Goal: Task Accomplishment & Management: Complete application form

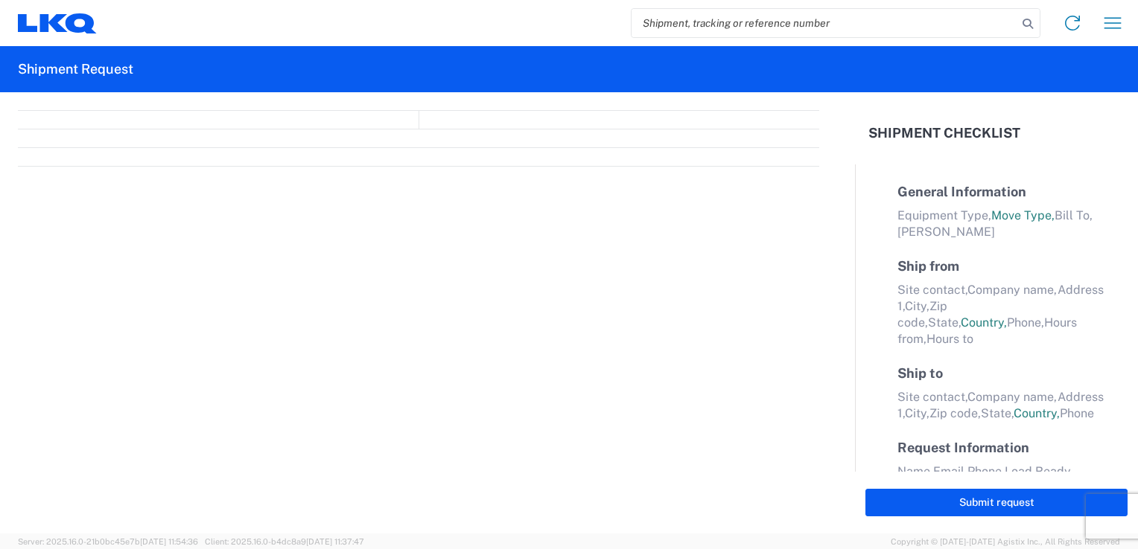
select select "FULL"
select select "LBS"
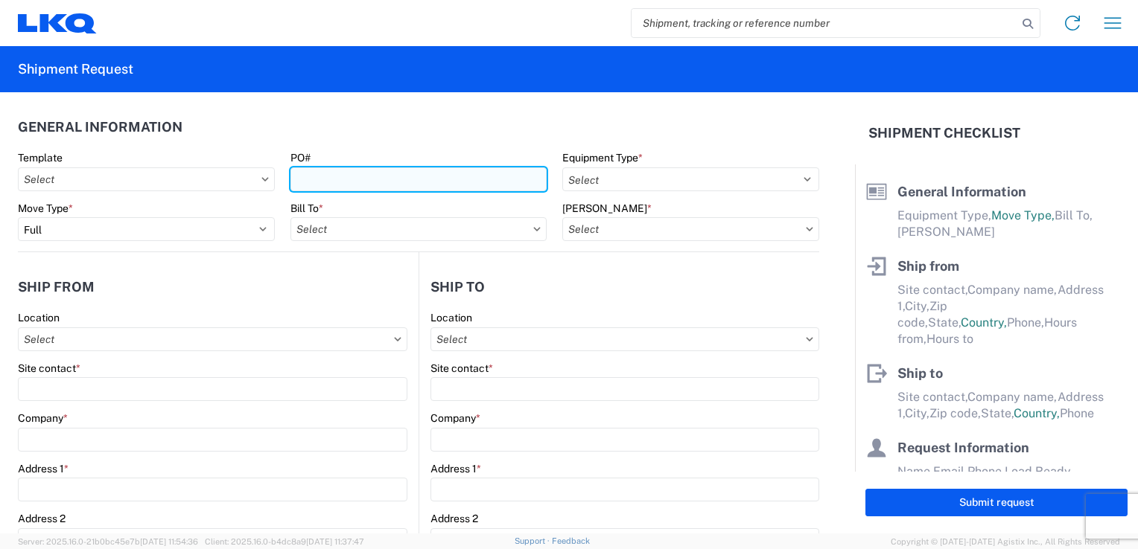
click at [348, 180] on input "PO#" at bounding box center [418, 180] width 257 height 24
type input "1891696"
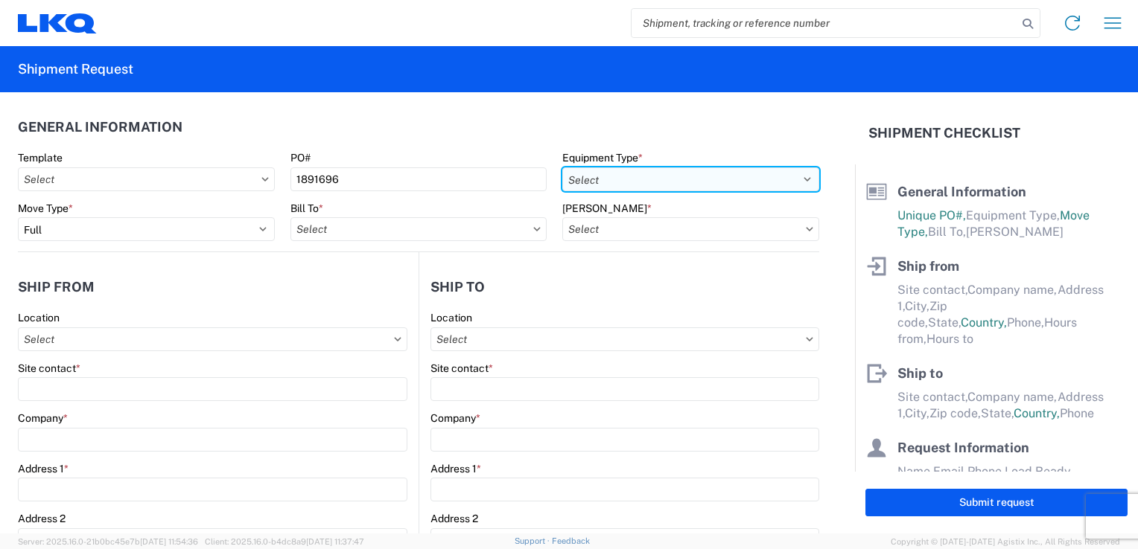
click at [579, 174] on select "Select 53’ Dry Van Flatbed Dropdeck (van) Lowboy (flatbed) Rail" at bounding box center [690, 180] width 257 height 24
select select "STDV"
click at [562, 168] on select "Select 53’ Dry Van Flatbed Dropdeck (van) Lowboy (flatbed) Rail" at bounding box center [690, 180] width 257 height 24
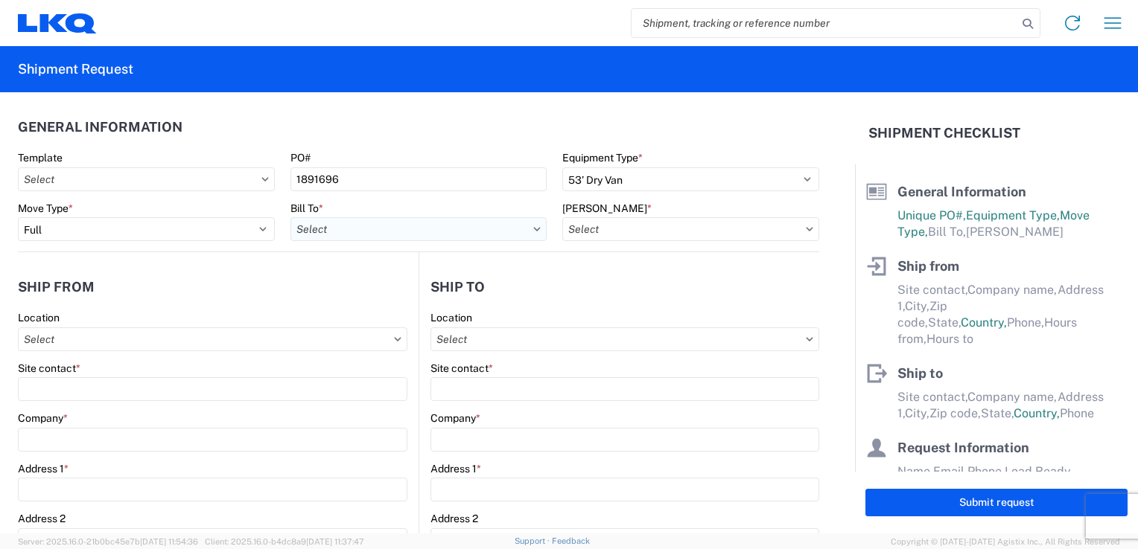
click at [404, 228] on input "Bill To *" at bounding box center [418, 229] width 257 height 24
type input "1300"
click at [378, 297] on div "1300 - LKQ [PERSON_NAME] - Akron" at bounding box center [420, 296] width 261 height 24
type input "1300 - LKQ [PERSON_NAME] - Akron"
click at [631, 224] on input "[PERSON_NAME] *" at bounding box center [690, 229] width 257 height 24
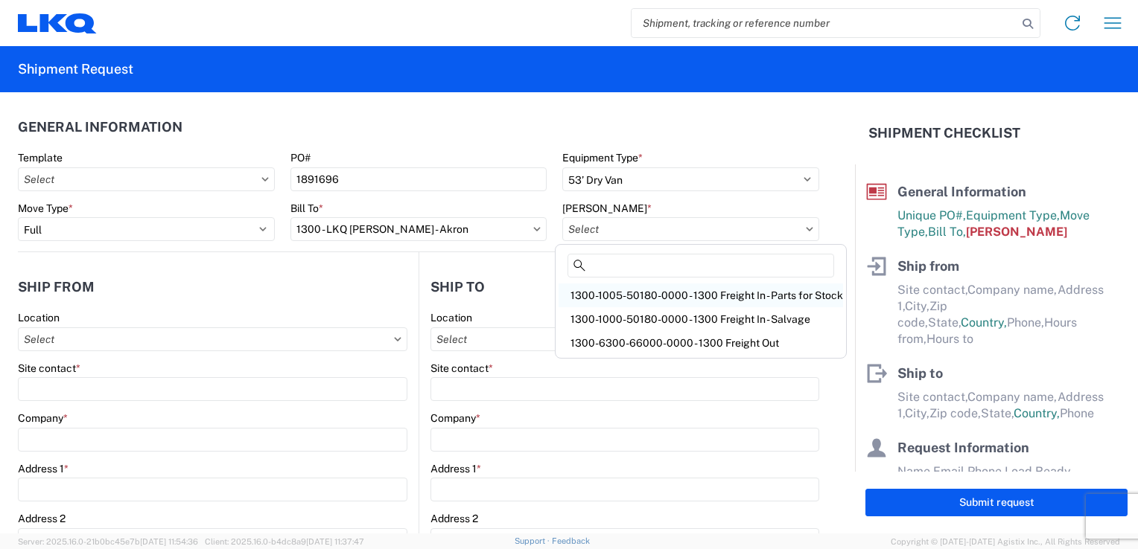
click at [632, 290] on div "1300-1005-50180-0000 - 1300 Freight In - Parts for Stock" at bounding box center [700, 296] width 284 height 24
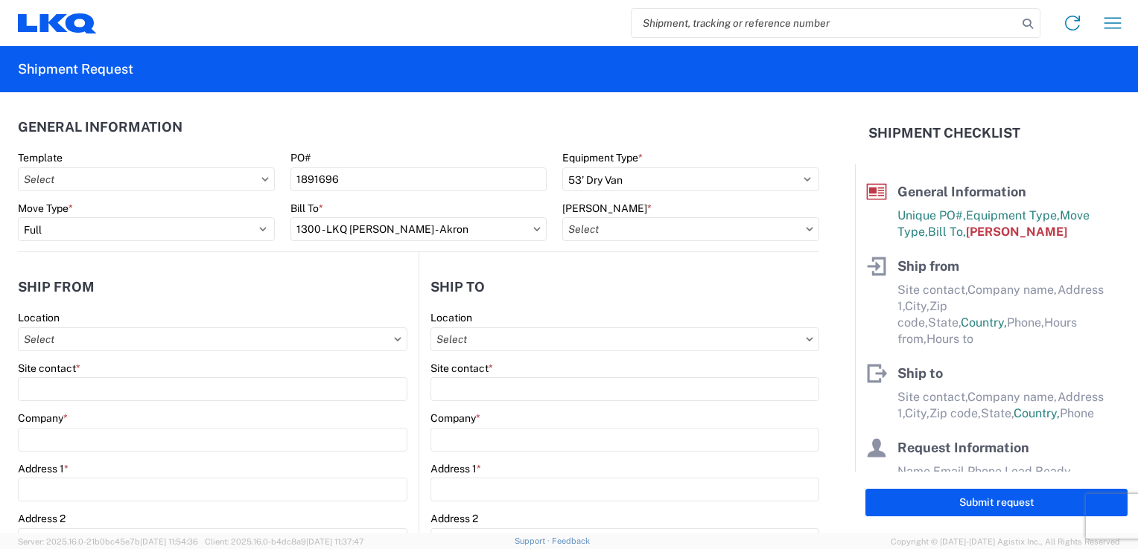
type input "1300-1005-50180-0000 - 1300 Freight In - Parts for Stock"
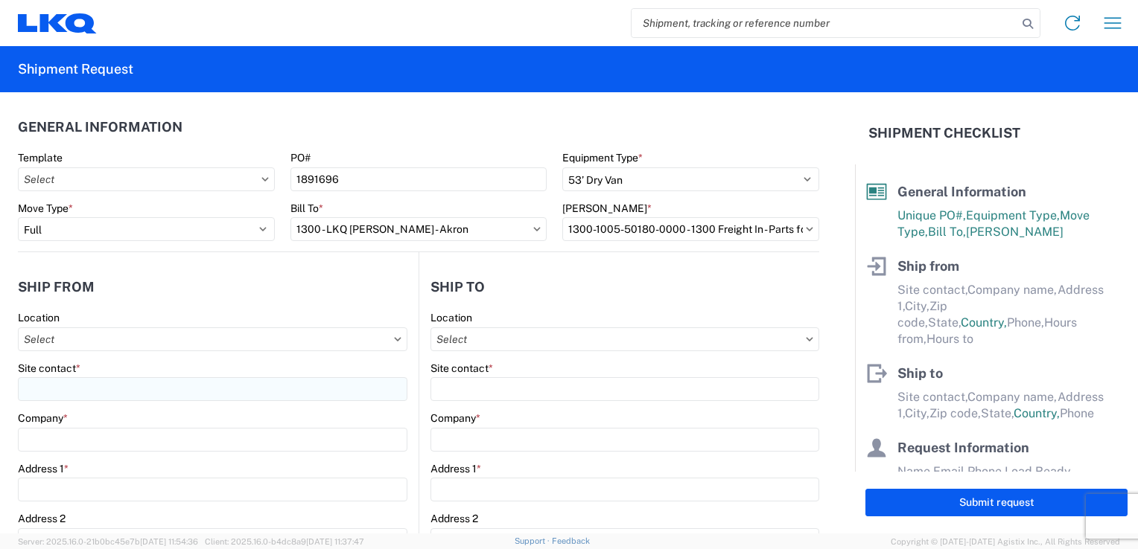
click at [72, 401] on agx-form-control-wrapper-v2 "Site contact *" at bounding box center [212, 387] width 389 height 51
click at [66, 335] on input "Location" at bounding box center [212, 340] width 389 height 24
click at [165, 421] on div "No Results Found" at bounding box center [152, 408] width 261 height 31
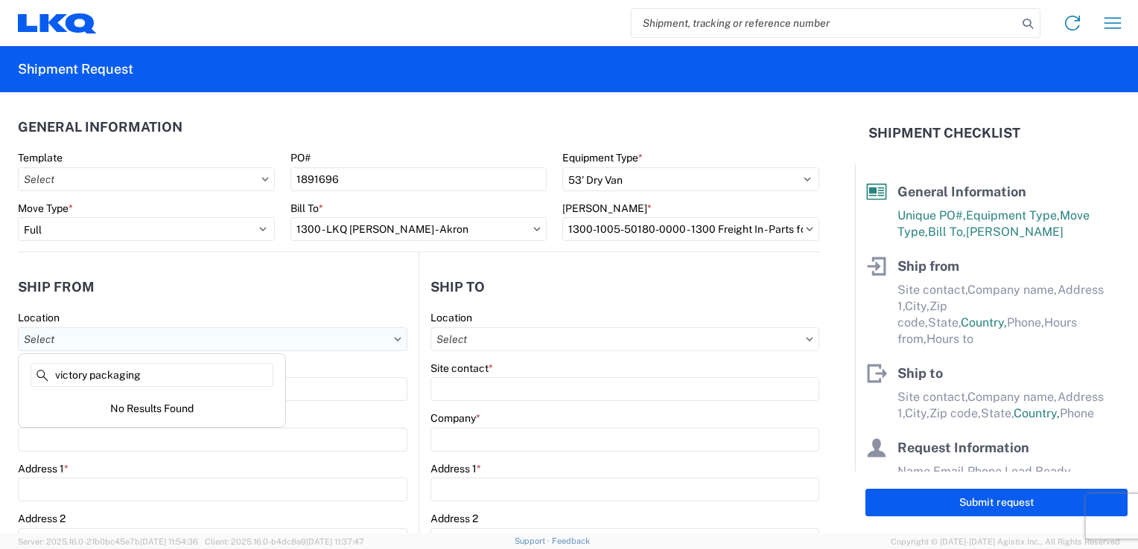
click at [176, 348] on input "Location" at bounding box center [212, 340] width 389 height 24
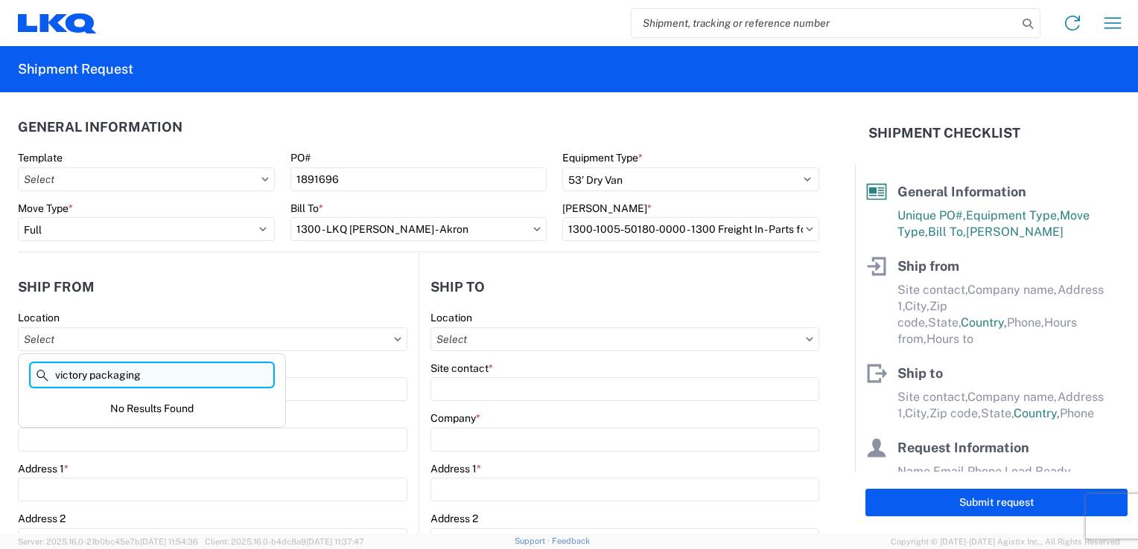
click at [161, 374] on input "victory packaging" at bounding box center [152, 375] width 243 height 24
click at [59, 377] on input "victory packaging" at bounding box center [152, 375] width 243 height 24
click at [99, 380] on input "Victory packaging" at bounding box center [152, 375] width 243 height 24
type input "Victory Packaging"
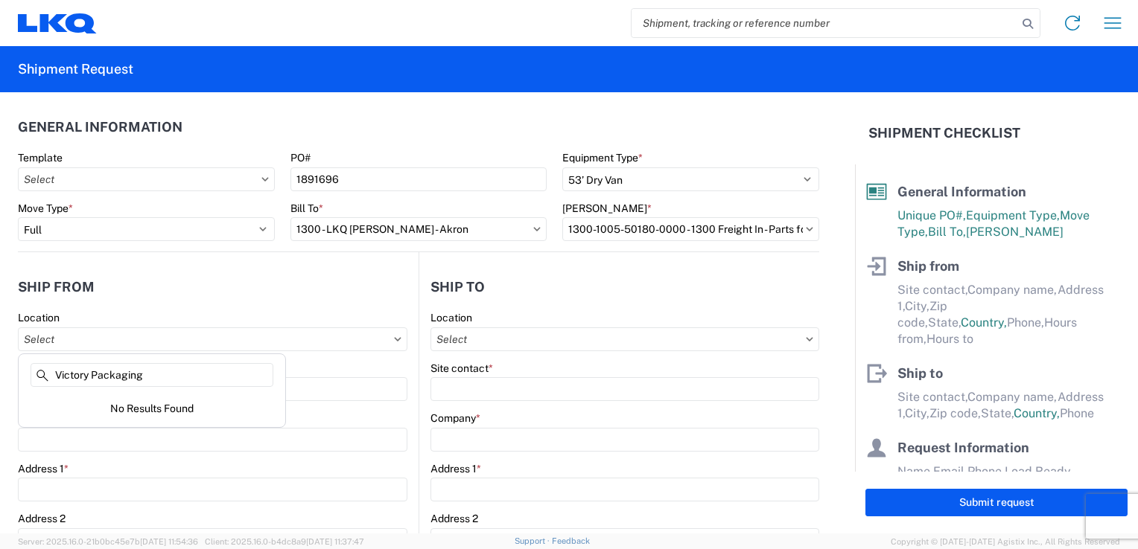
click at [214, 296] on header "Ship from" at bounding box center [218, 287] width 401 height 34
click at [137, 404] on agx-form-control-wrapper-v2 "Site contact *" at bounding box center [212, 387] width 389 height 51
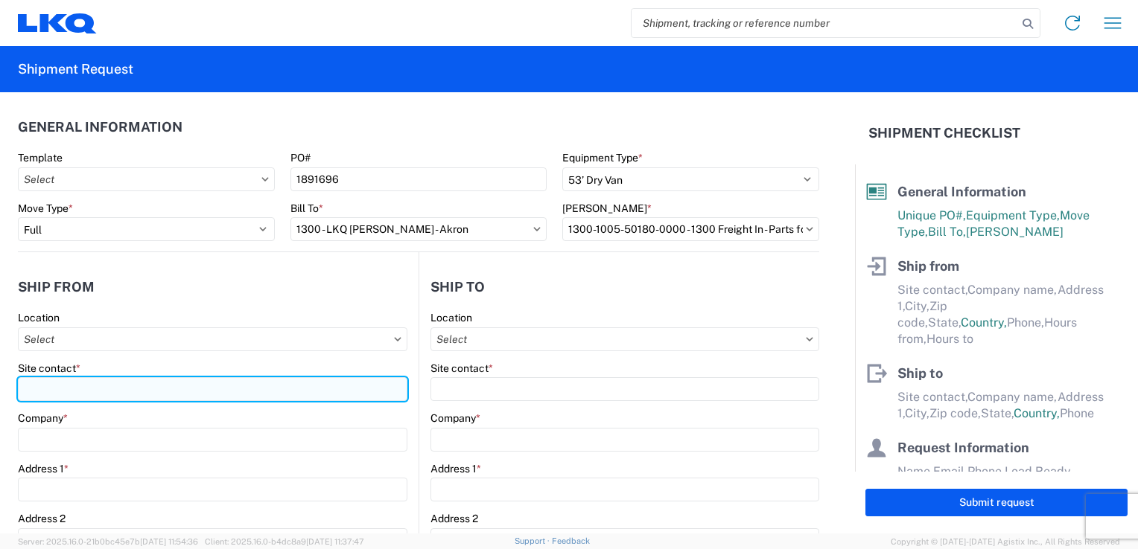
click at [140, 386] on input "Site contact *" at bounding box center [212, 389] width 389 height 24
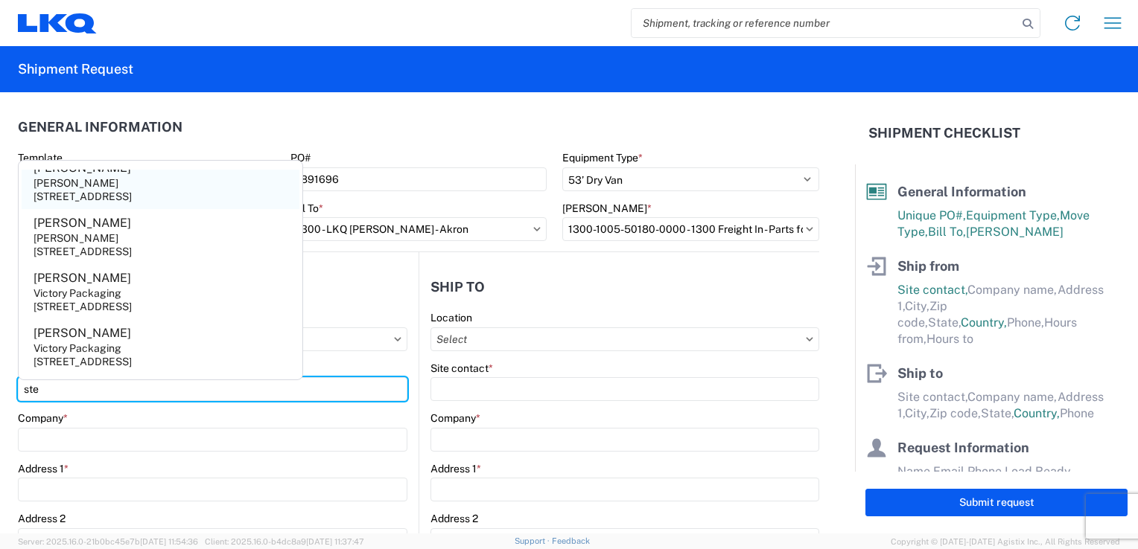
scroll to position [372, 0]
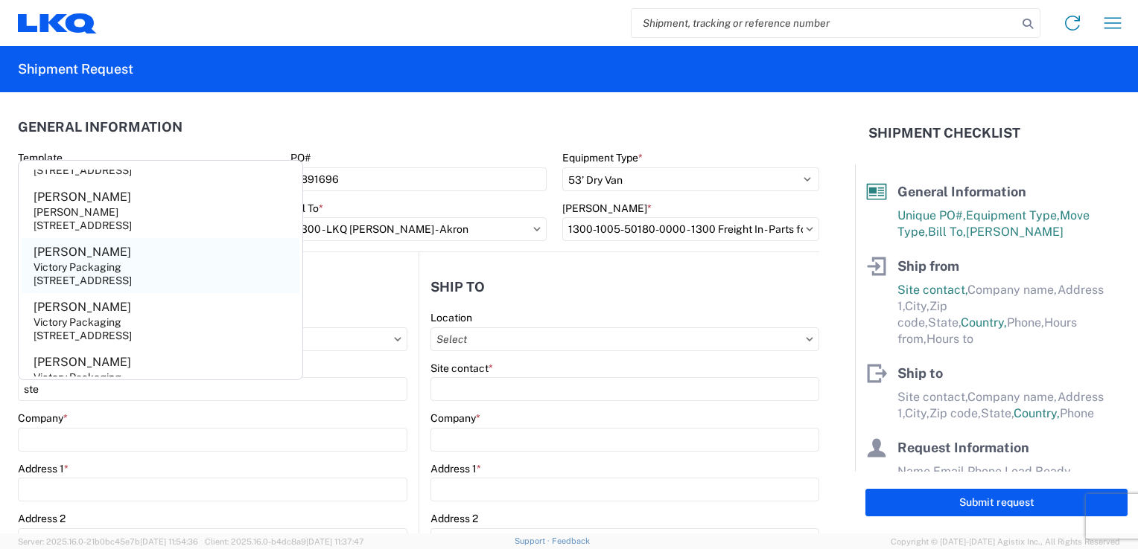
click at [101, 272] on div "Victory Packaging" at bounding box center [78, 267] width 88 height 13
type input "[PERSON_NAME]"
type input "Victory Packaging"
type input "[STREET_ADDRESS]"
type input "Livonia"
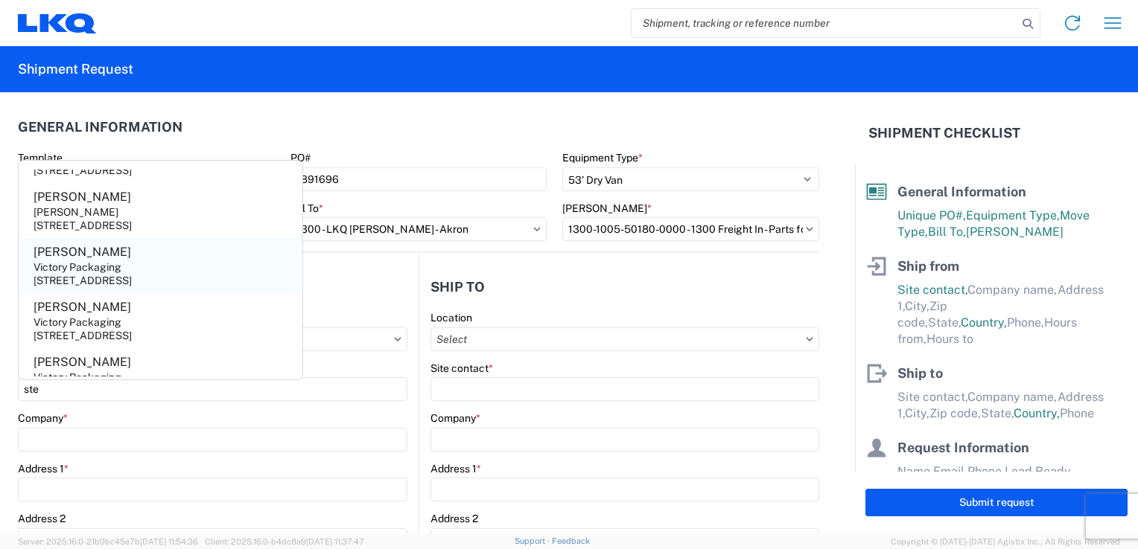
type input "48150"
select select "MI"
select select "US"
type input "[PHONE_NUMBER]"
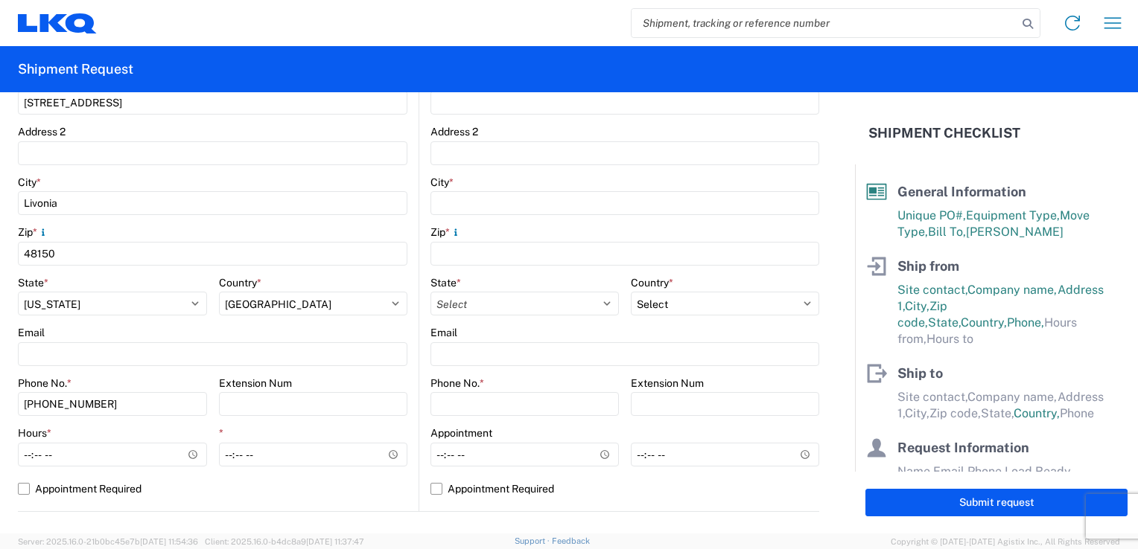
scroll to position [447, 0]
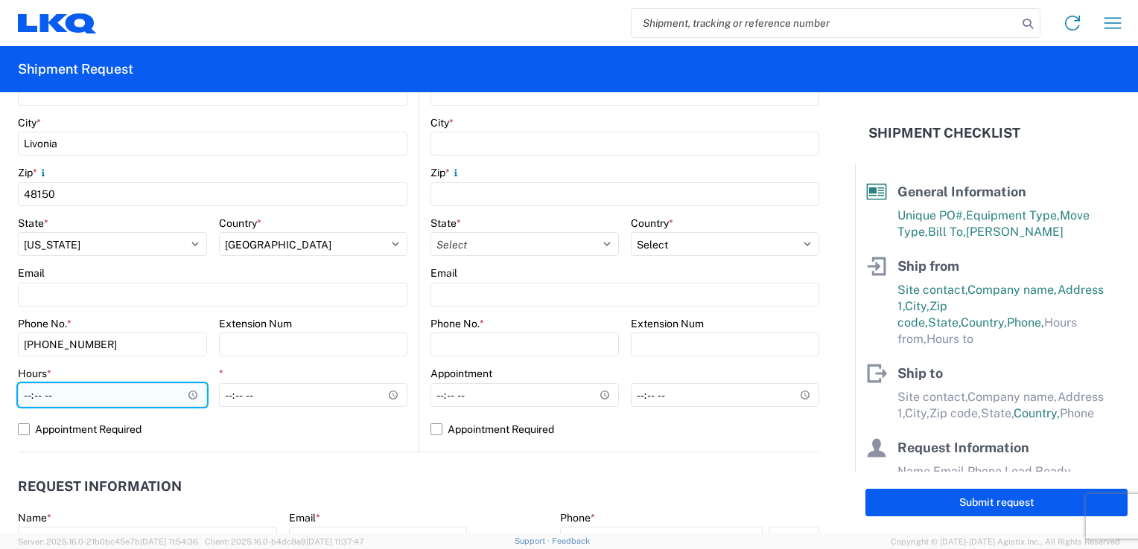
click at [135, 399] on input "Hours *" at bounding box center [112, 395] width 189 height 24
click at [194, 398] on input "Hours *" at bounding box center [112, 395] width 189 height 24
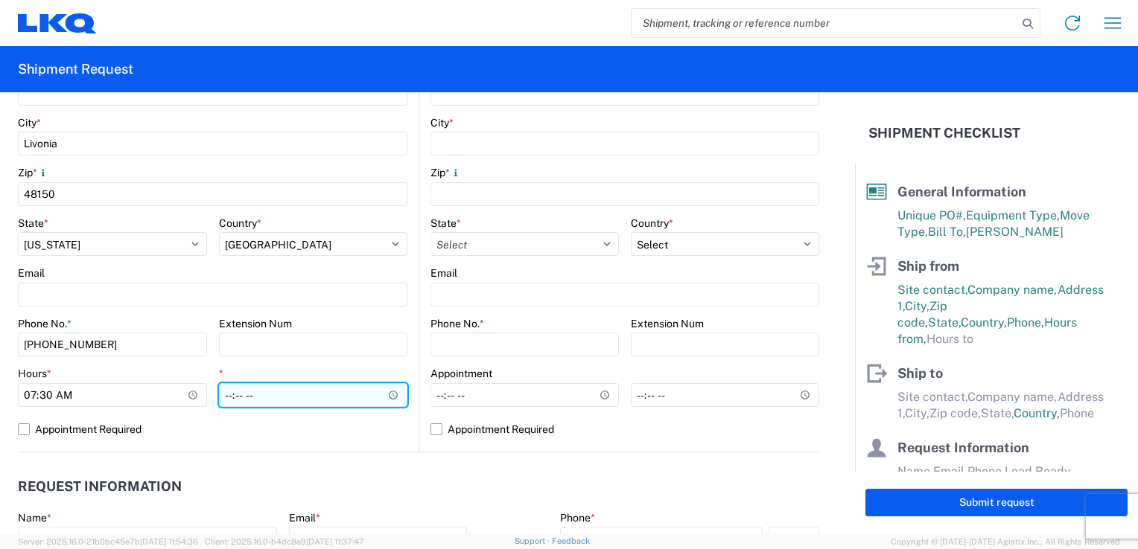
type input "07:30"
click at [388, 395] on input "*" at bounding box center [313, 395] width 189 height 24
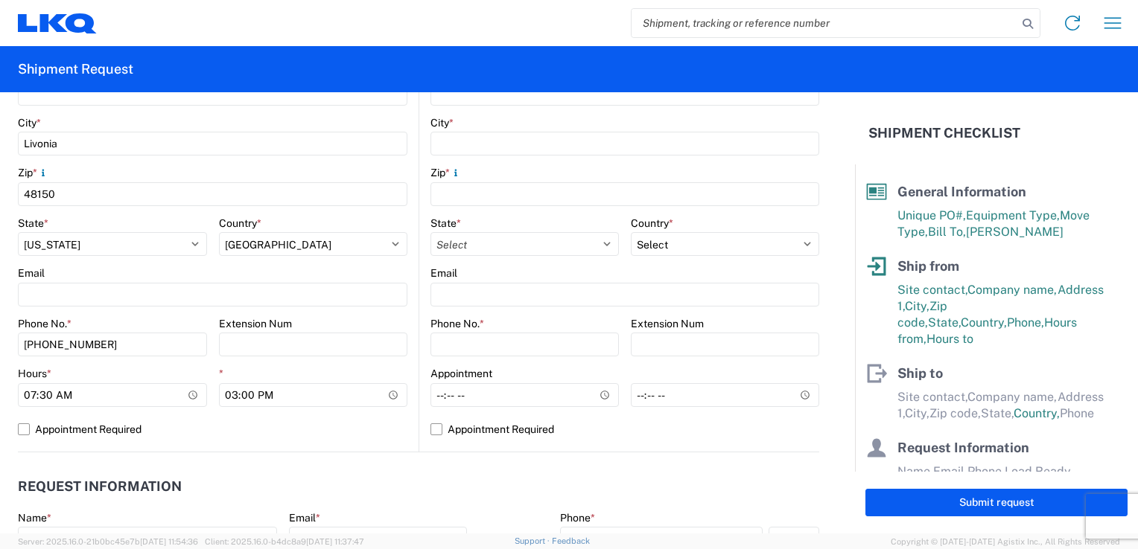
type input "15:00"
click at [345, 450] on div "Location Site contact * [PERSON_NAME] Company * Victory Packaging Address [STRE…" at bounding box center [212, 158] width 389 height 587
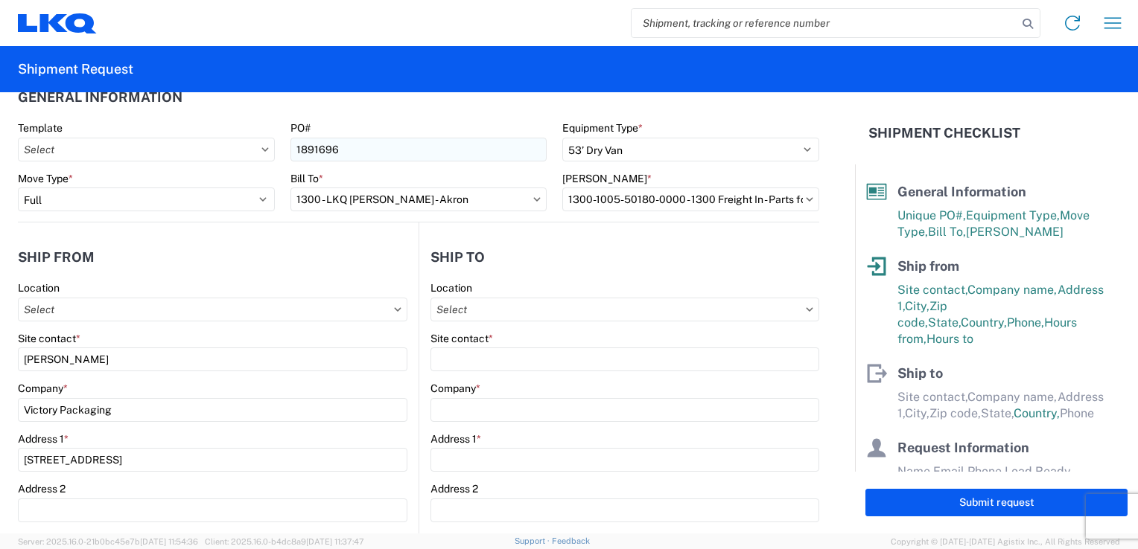
scroll to position [0, 0]
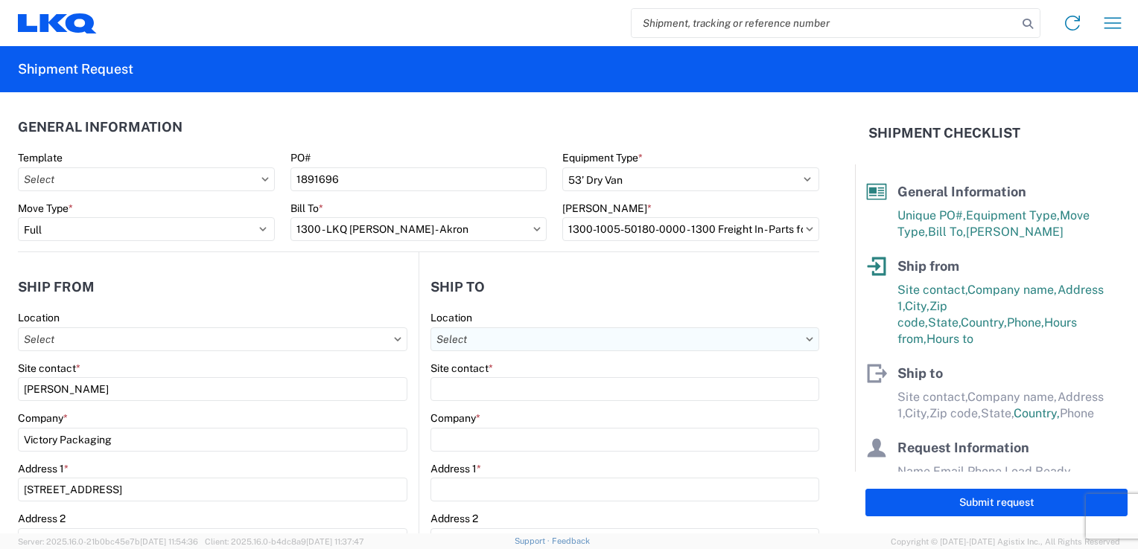
click at [482, 332] on input "Location" at bounding box center [624, 340] width 389 height 24
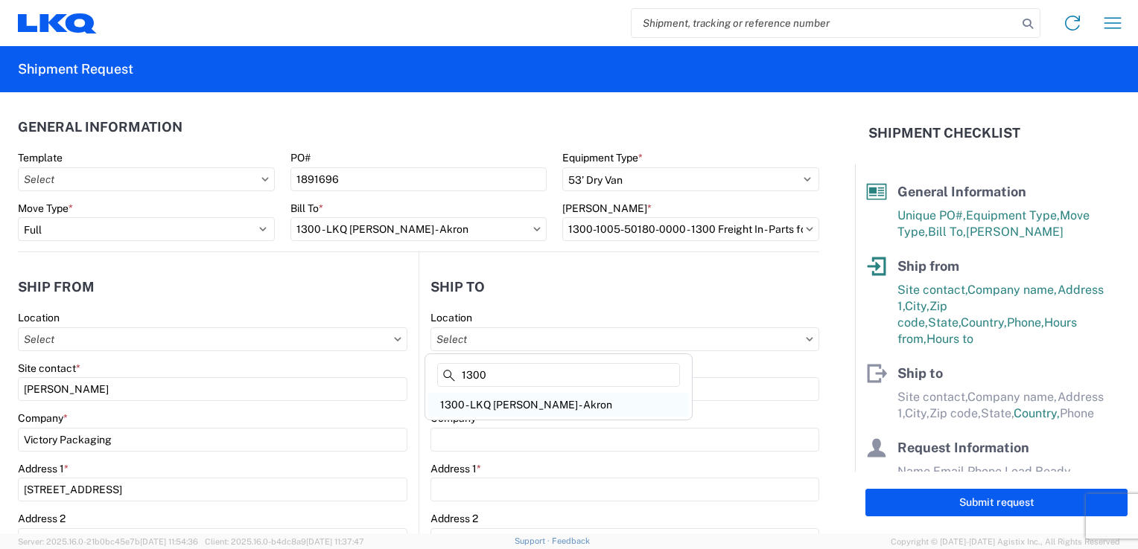
type input "1300"
click at [500, 412] on div "1300 - LKQ [PERSON_NAME] - Akron" at bounding box center [558, 405] width 261 height 24
type input "1300 - LKQ [PERSON_NAME] - Akron"
type input "LKQ Corporation"
type input "[STREET_ADDRESS][PERSON_NAME]"
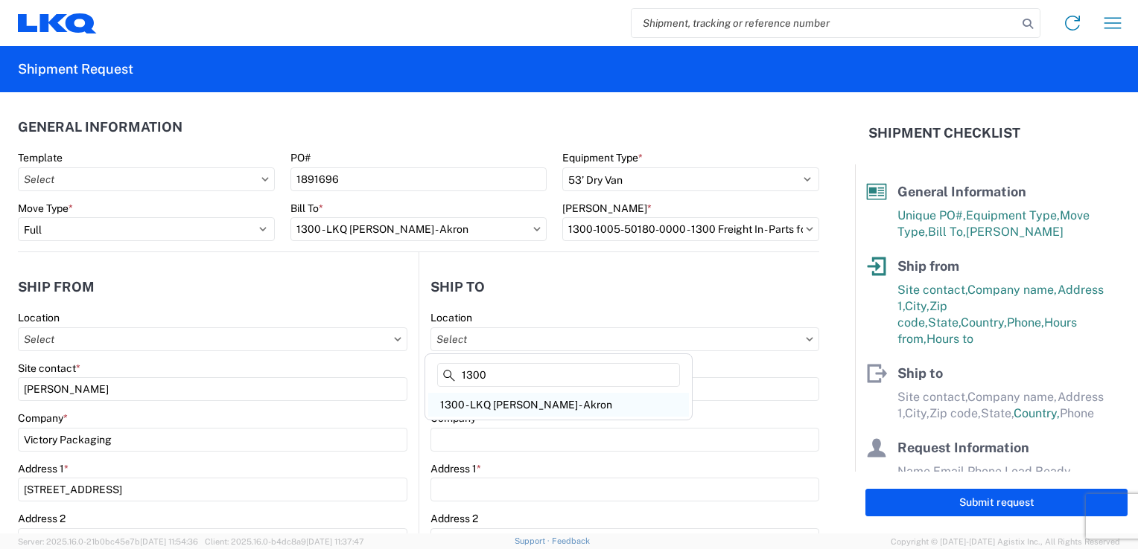
type input "Akron"
type input "44306"
select select "US"
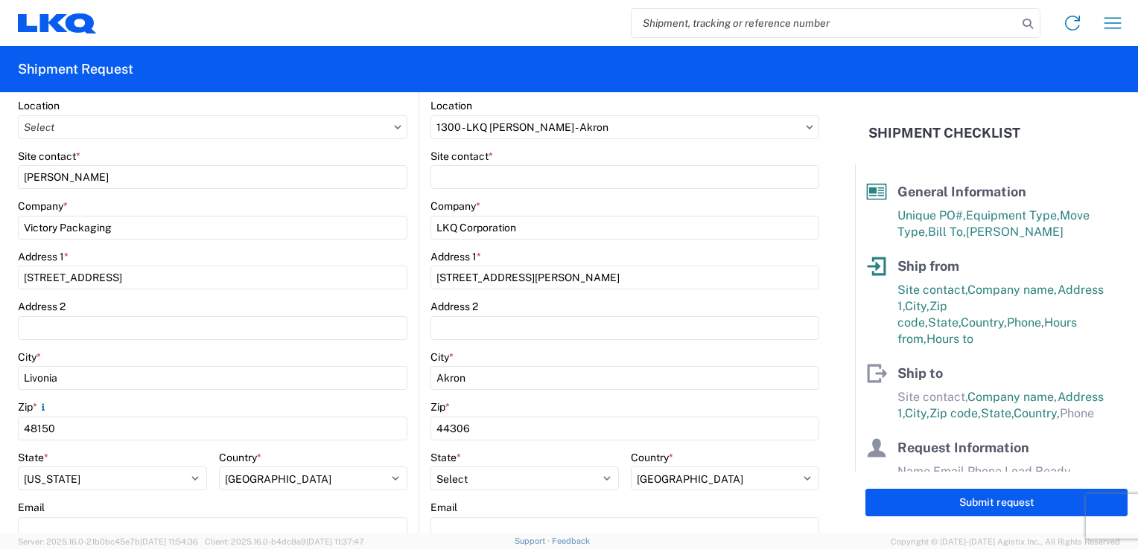
scroll to position [223, 0]
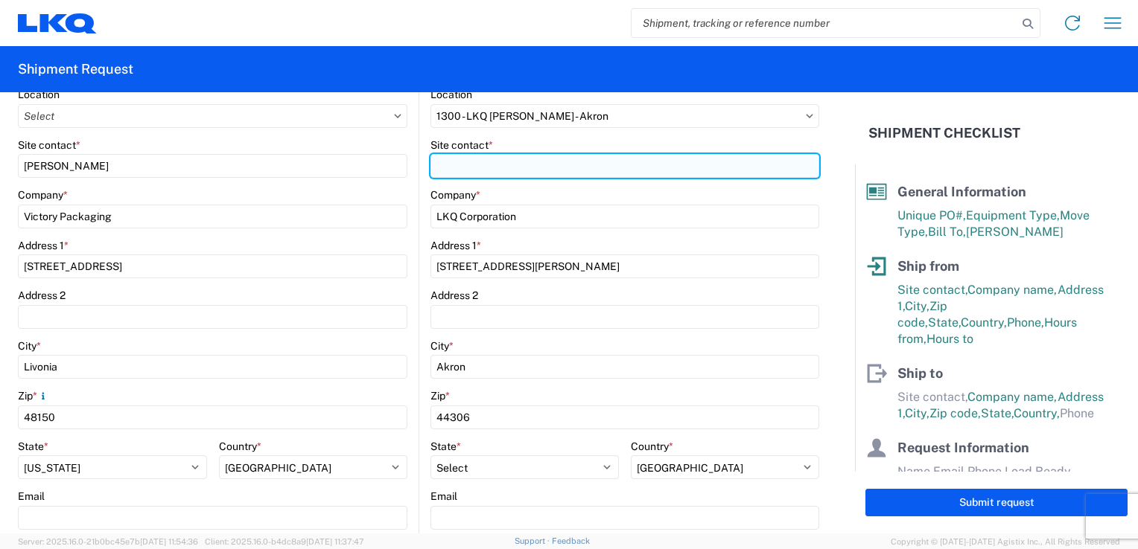
click at [480, 168] on input "Site contact *" at bounding box center [624, 166] width 389 height 24
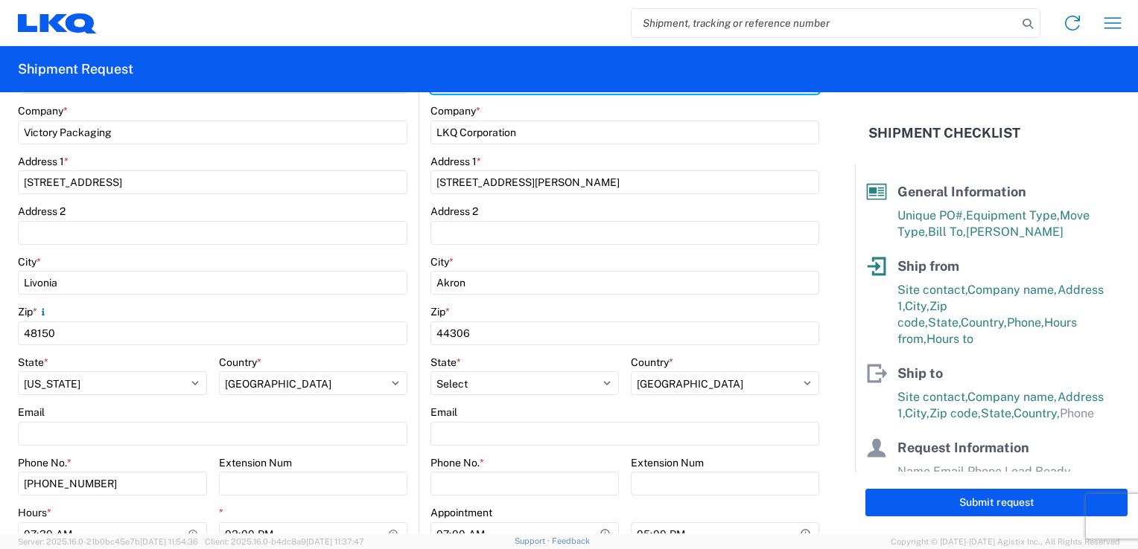
scroll to position [447, 0]
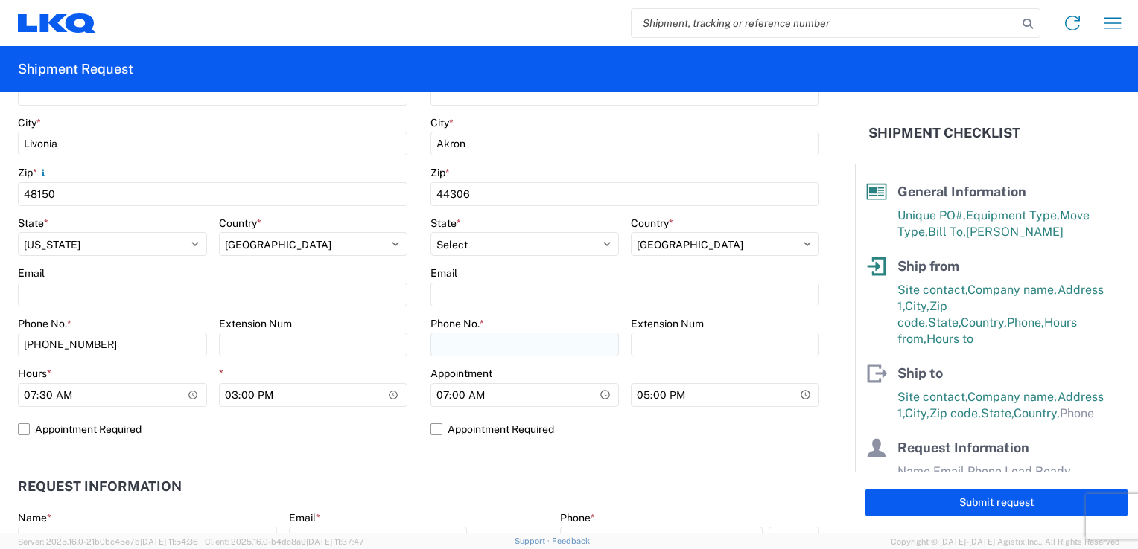
type input "[PERSON_NAME]"
click at [499, 346] on input "Phone No. *" at bounding box center [524, 345] width 188 height 24
type input "6148926398"
type input "[PERSON_NAME]"
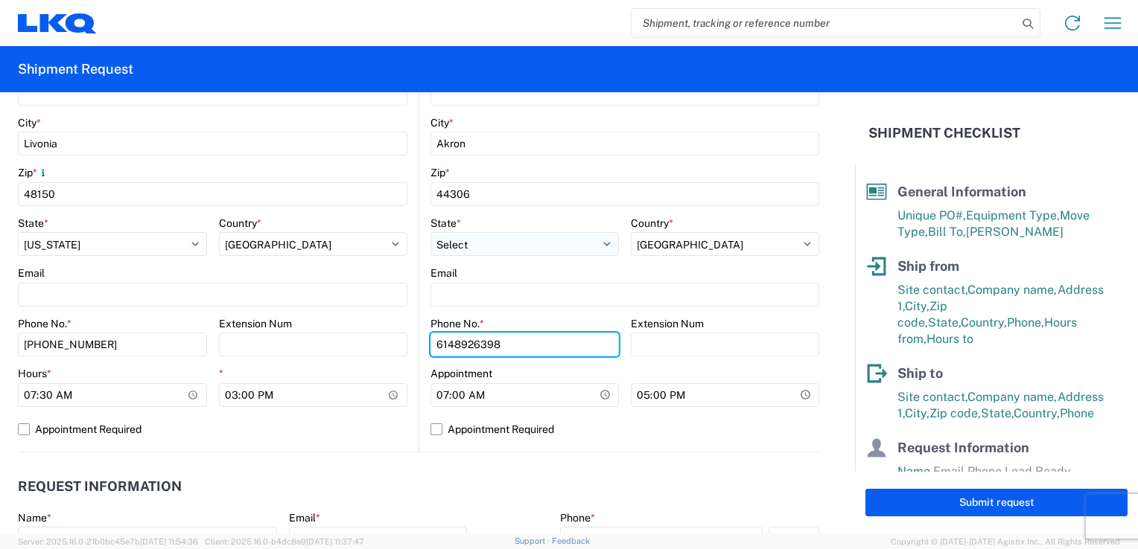
type input "8003312089"
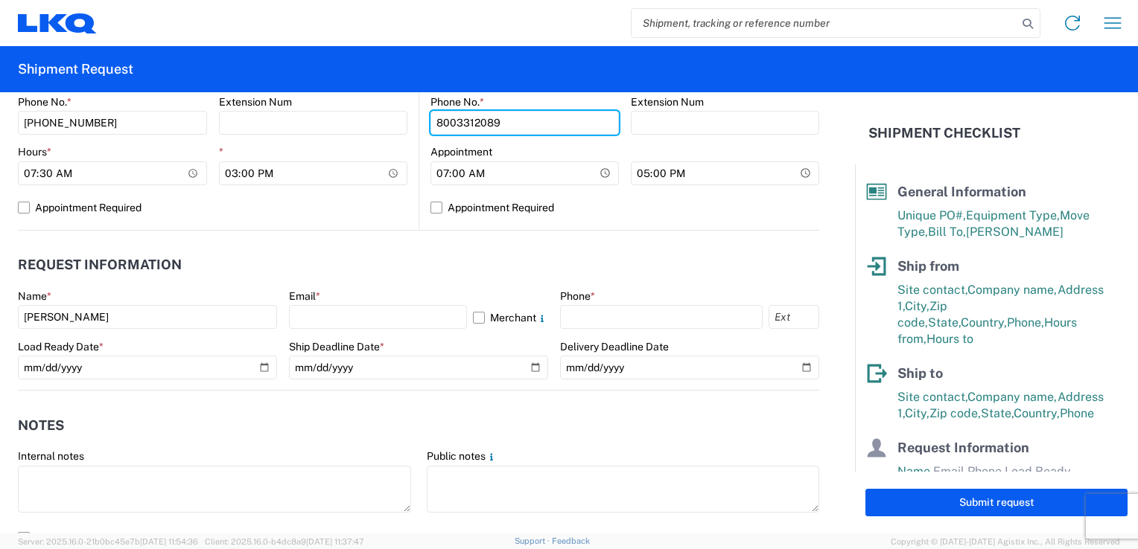
scroll to position [670, 0]
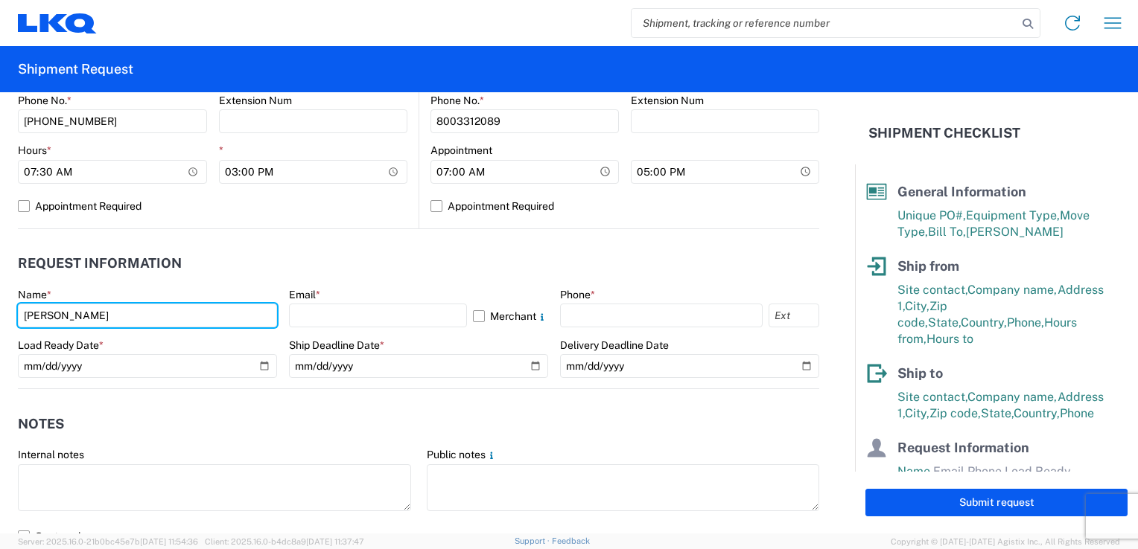
drag, startPoint x: 131, startPoint y: 319, endPoint x: -19, endPoint y: 315, distance: 150.4
click at [0, 315] on html "Home Shipment request Shipment tracking Shipment Request General Information Te…" at bounding box center [569, 274] width 1138 height 549
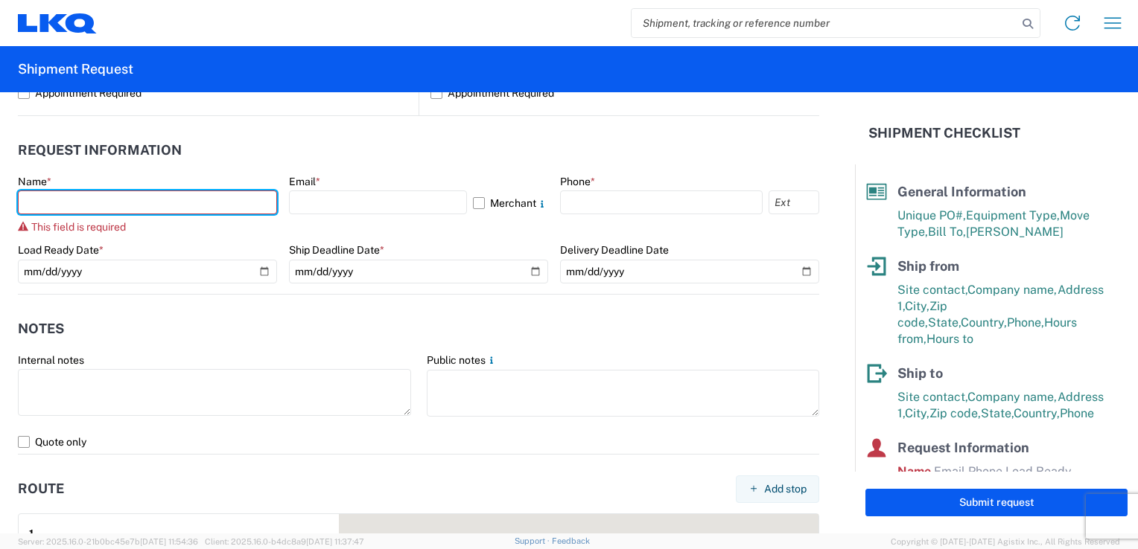
scroll to position [819, 0]
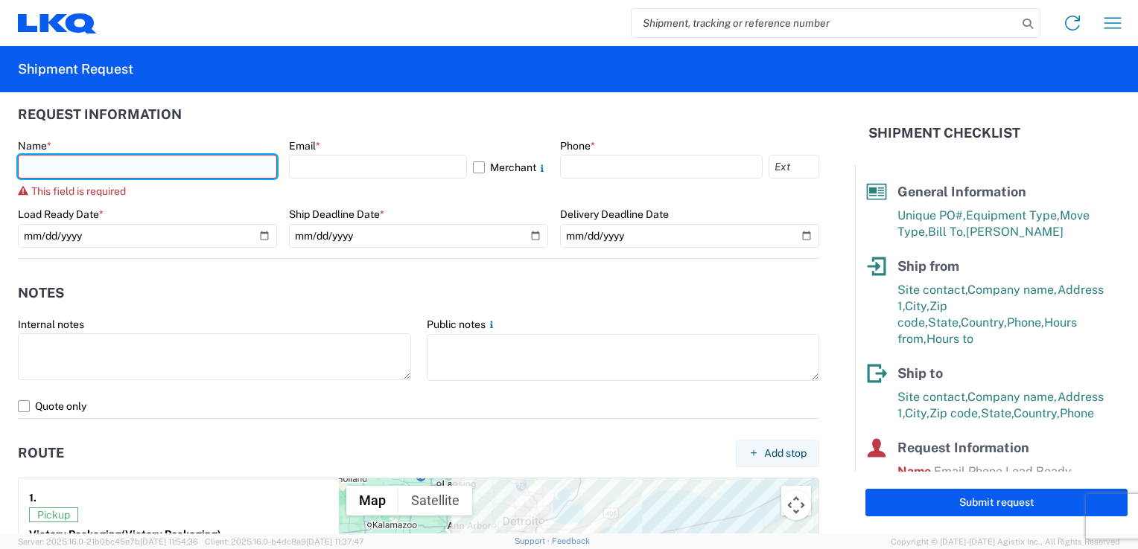
click at [81, 170] on input "text" at bounding box center [147, 167] width 259 height 24
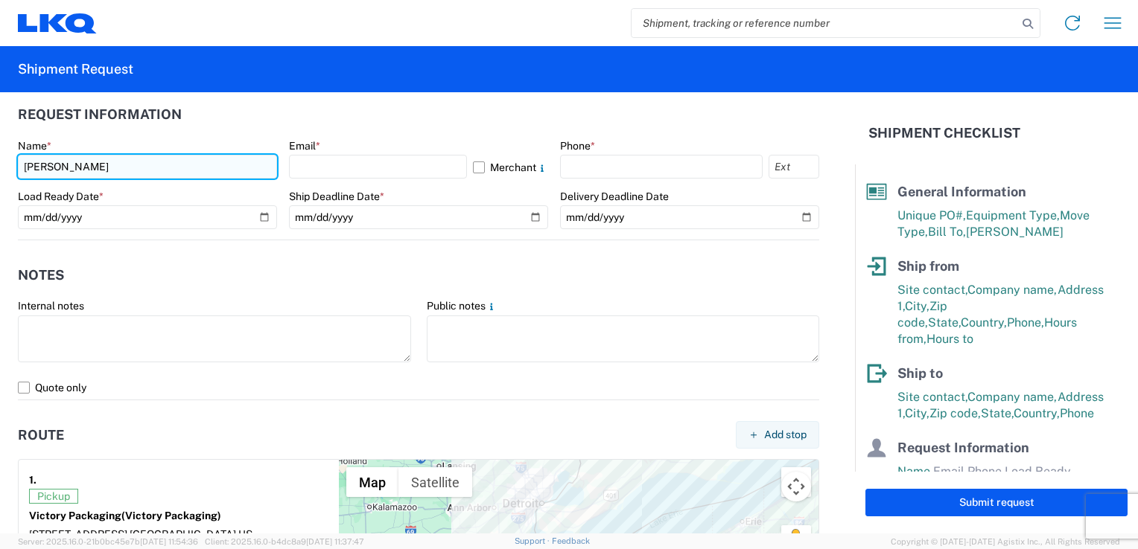
type input "[PERSON_NAME]"
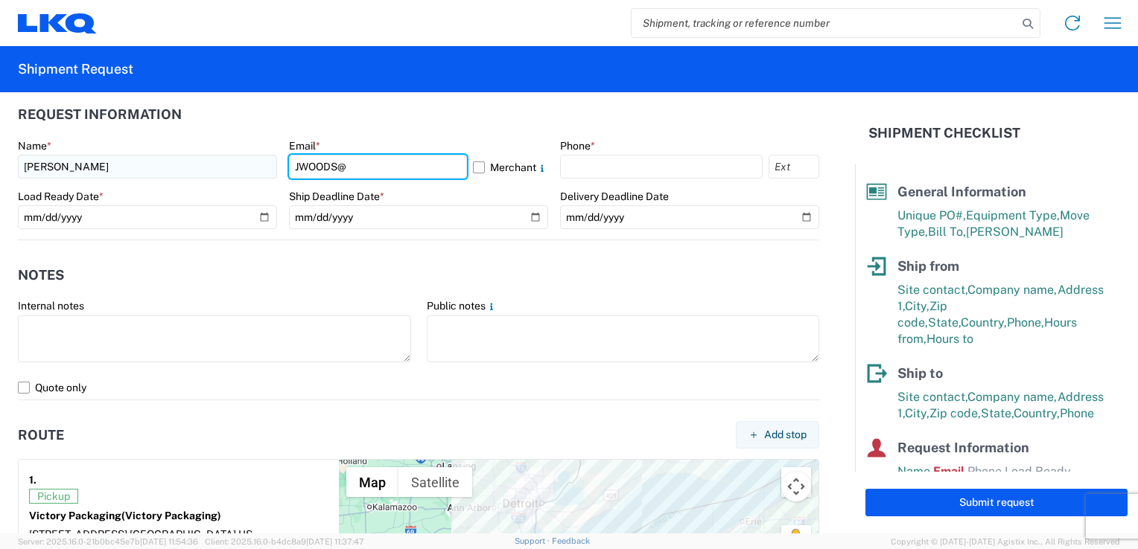
type input "[EMAIL_ADDRESS][DOMAIN_NAME]"
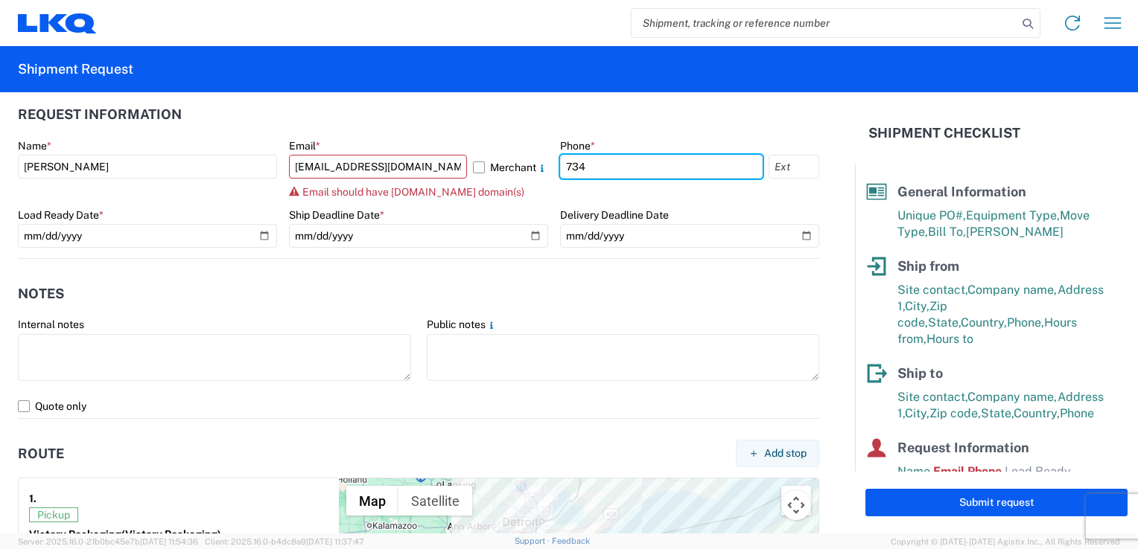
type input "7346557001"
type input "[EMAIL_ADDRESS][DOMAIN_NAME]"
select select "MI"
type input "[EMAIL_ADDRESS][DOMAIN_NAME]"
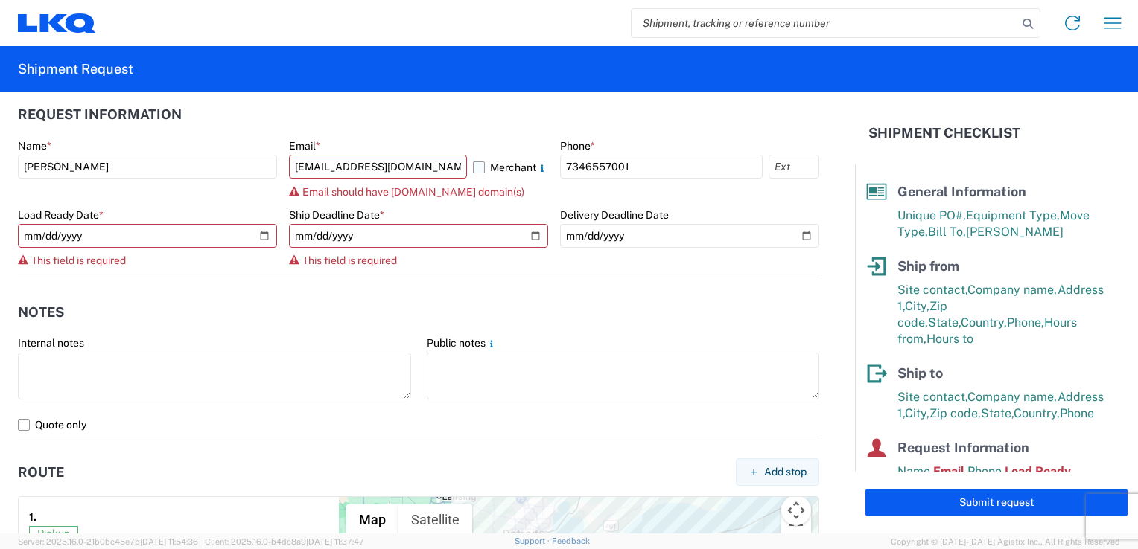
click at [473, 170] on label "Merchant" at bounding box center [510, 167] width 75 height 24
click at [0, 0] on input "Merchant" at bounding box center [0, 0] width 0 height 0
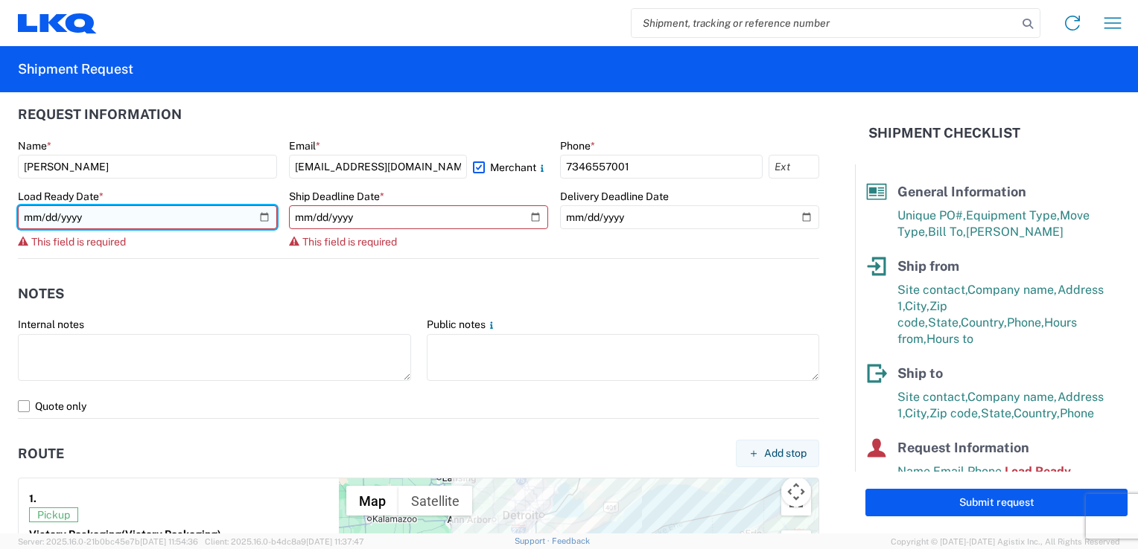
click at [246, 217] on input "date" at bounding box center [147, 217] width 259 height 24
click at [259, 216] on input "date" at bounding box center [147, 217] width 259 height 24
type input "[DATE]"
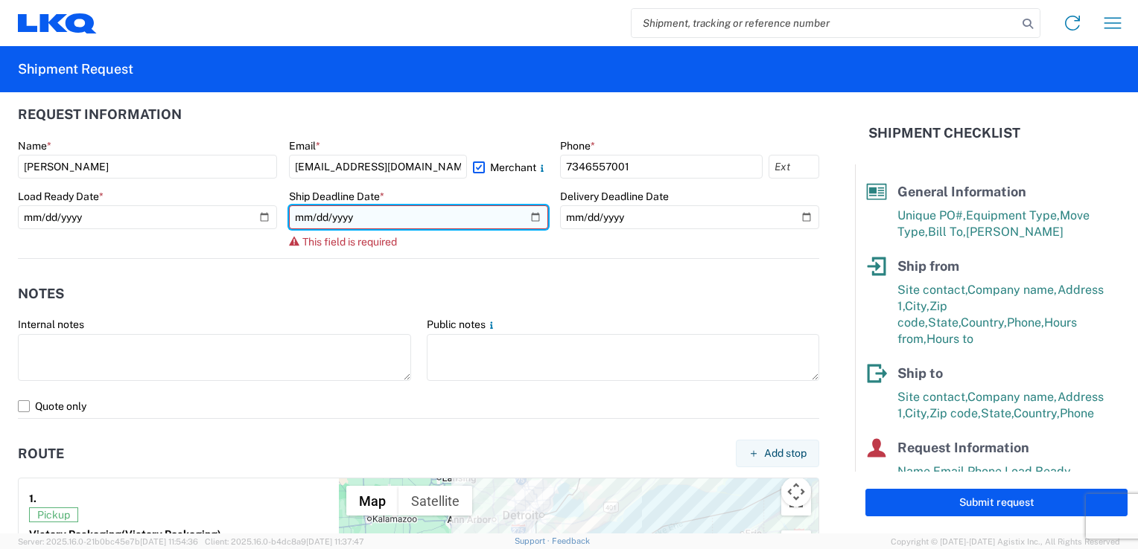
click at [530, 214] on input "date" at bounding box center [418, 217] width 259 height 24
type input "[DATE]"
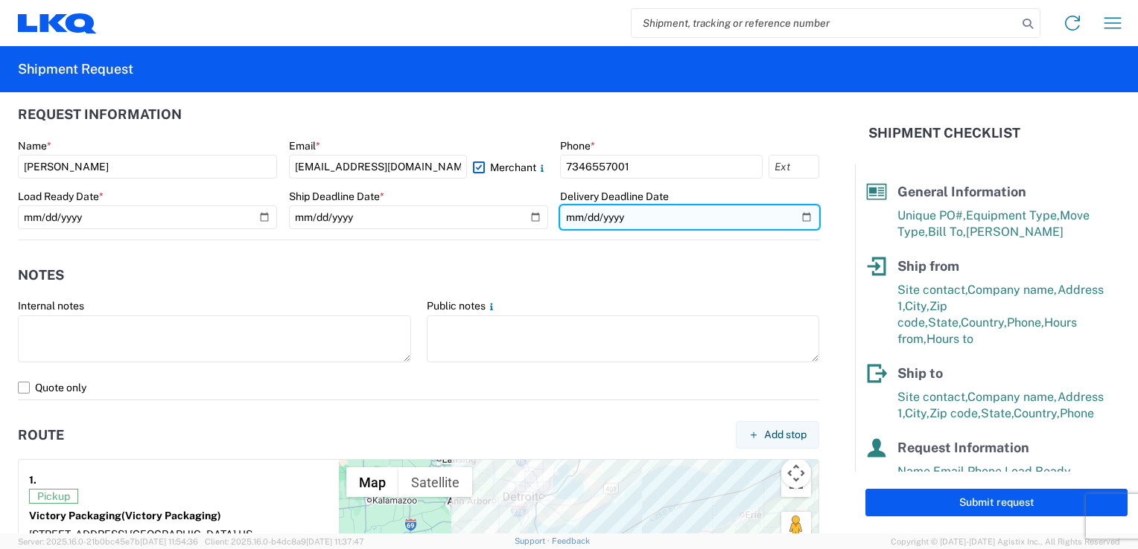
click at [798, 214] on input "date" at bounding box center [689, 217] width 259 height 24
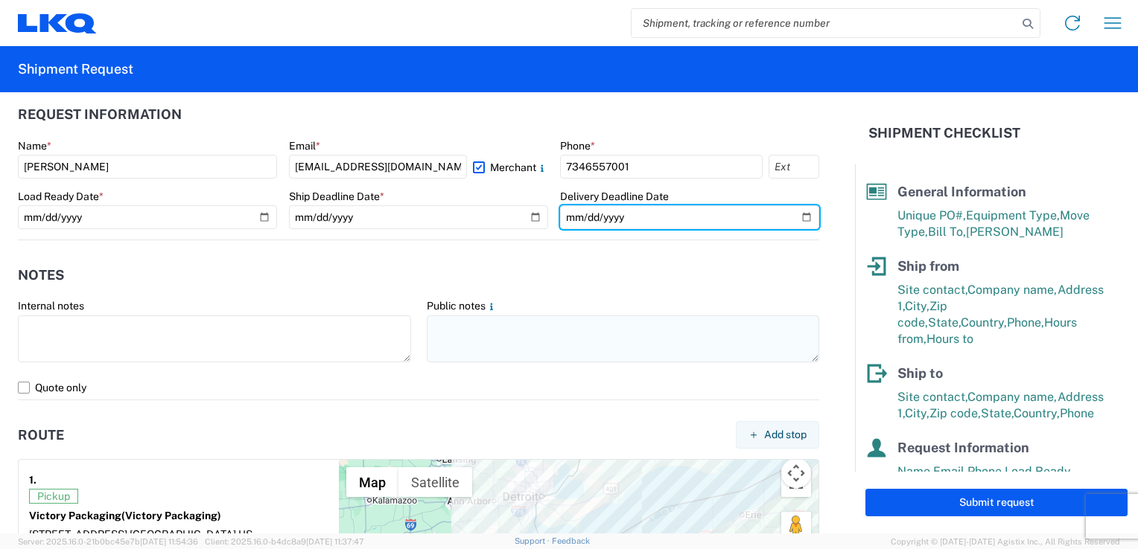
type input "[DATE]"
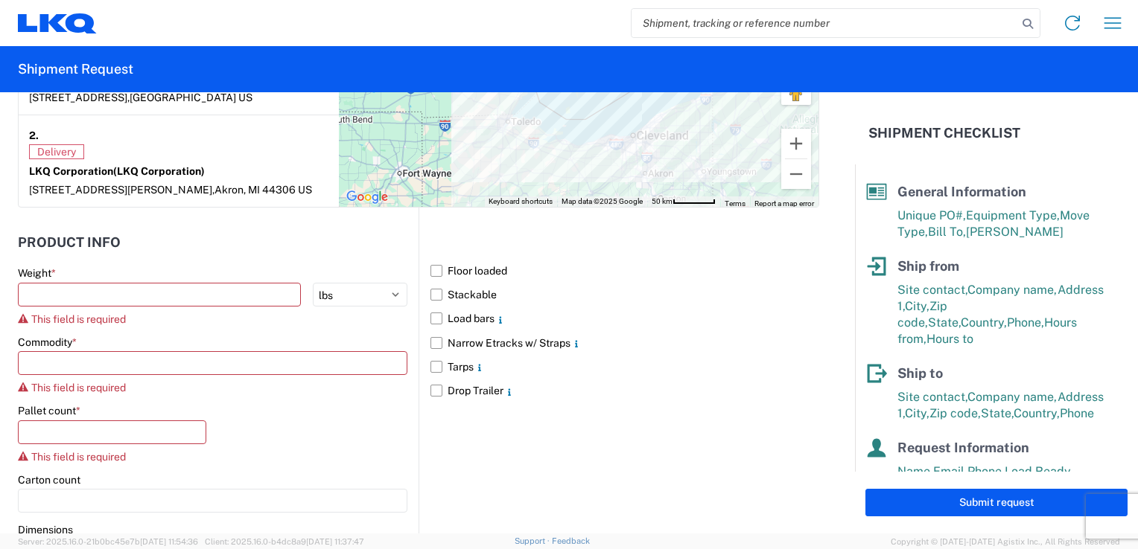
scroll to position [1266, 0]
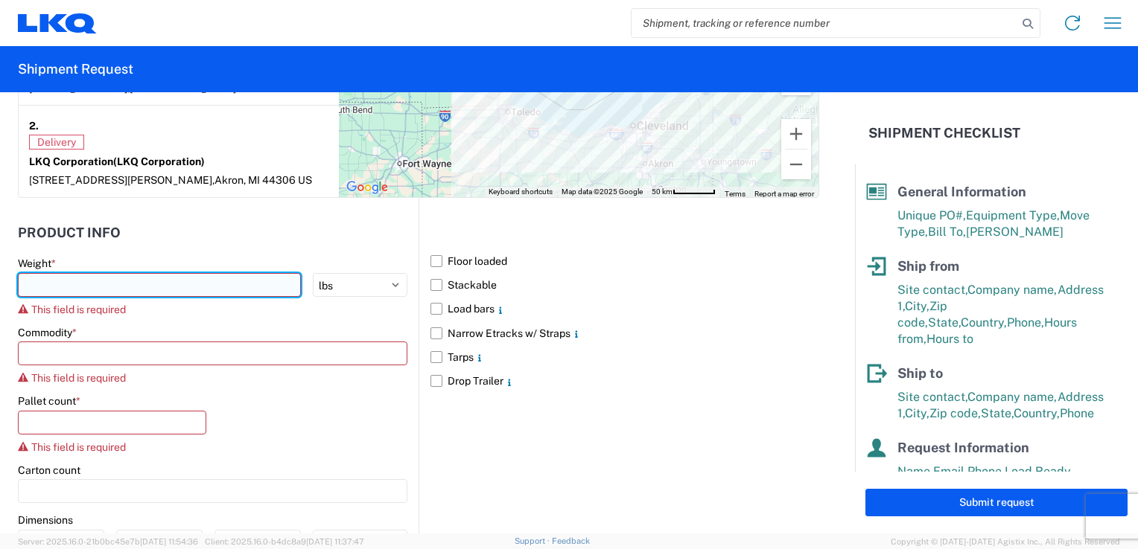
click at [50, 279] on input "number" at bounding box center [159, 285] width 283 height 24
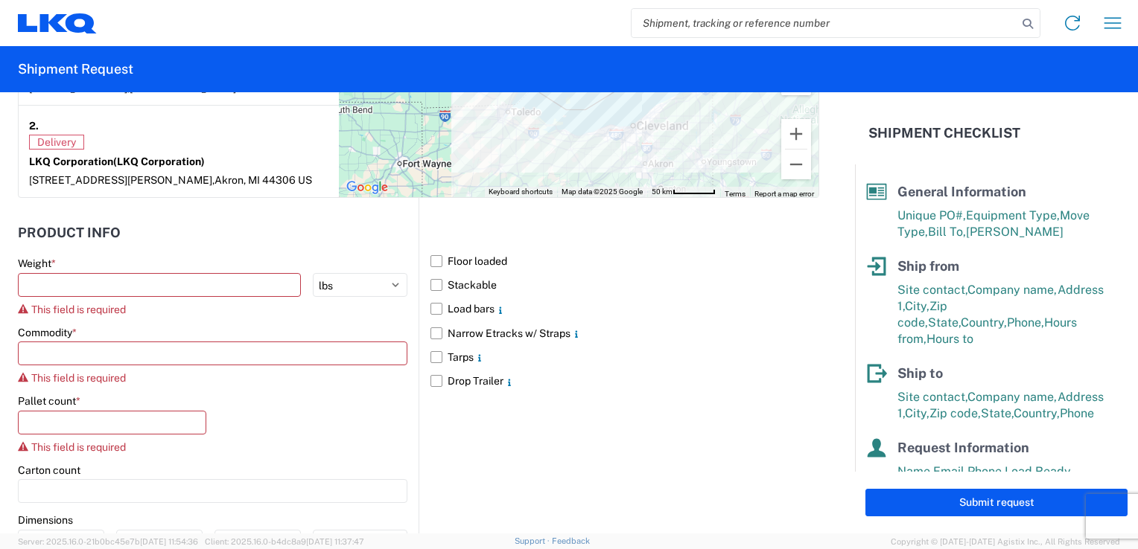
click at [49, 234] on h2 "Product Info" at bounding box center [69, 233] width 103 height 15
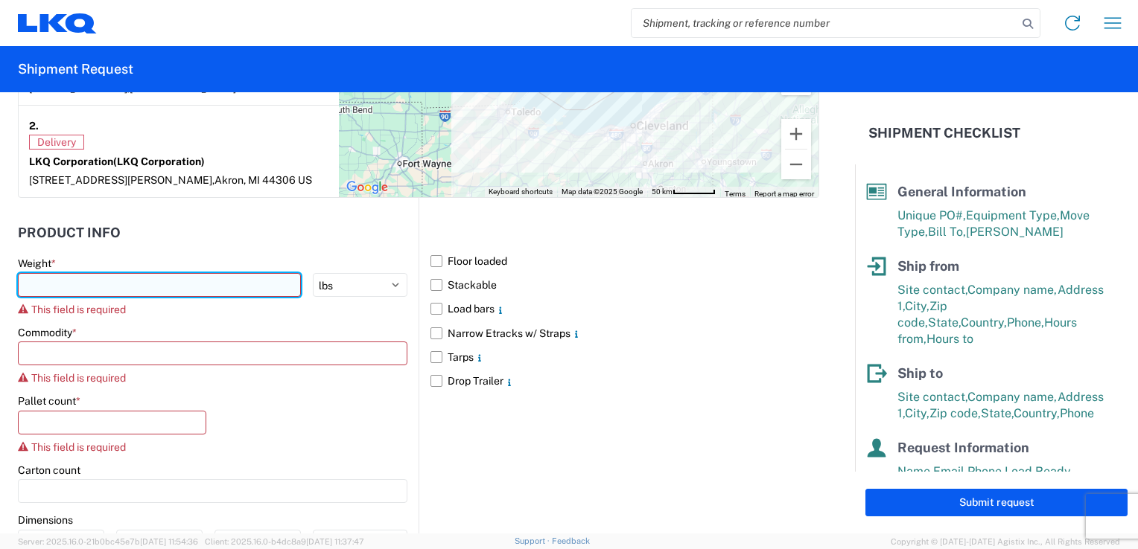
click at [48, 275] on input "number" at bounding box center [159, 285] width 283 height 24
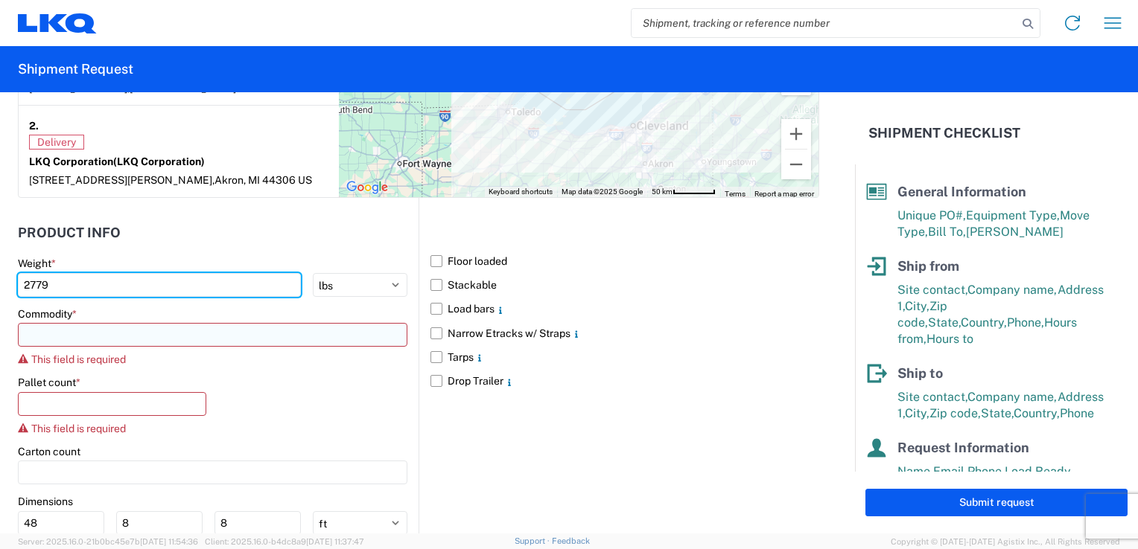
type input "2779"
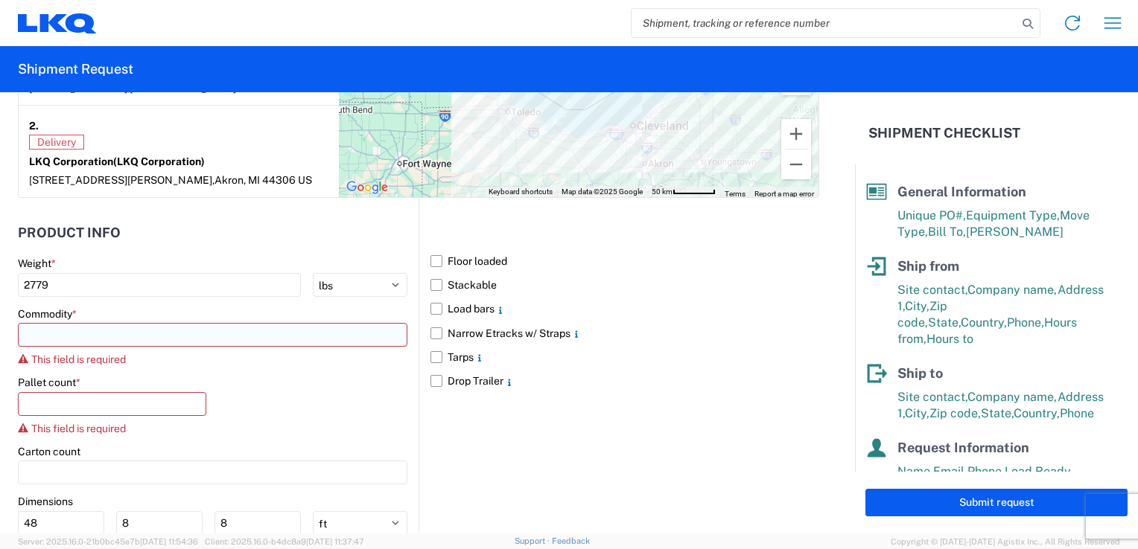
click at [57, 331] on input at bounding box center [212, 335] width 389 height 24
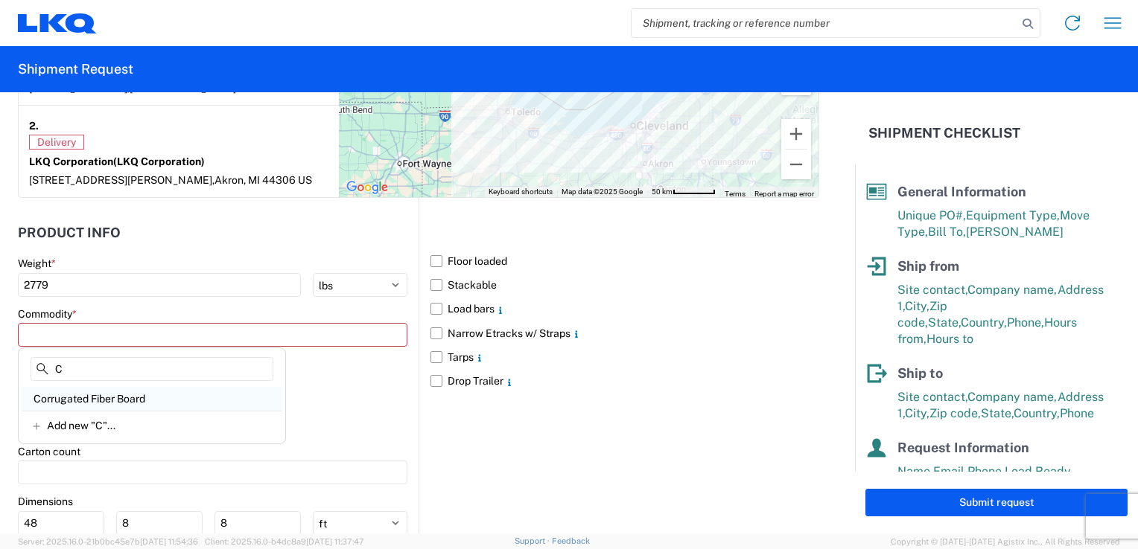
type input "C"
click at [86, 400] on div "Corrugated Fiber Board" at bounding box center [152, 399] width 261 height 24
type input "Corrugated Fiber Board"
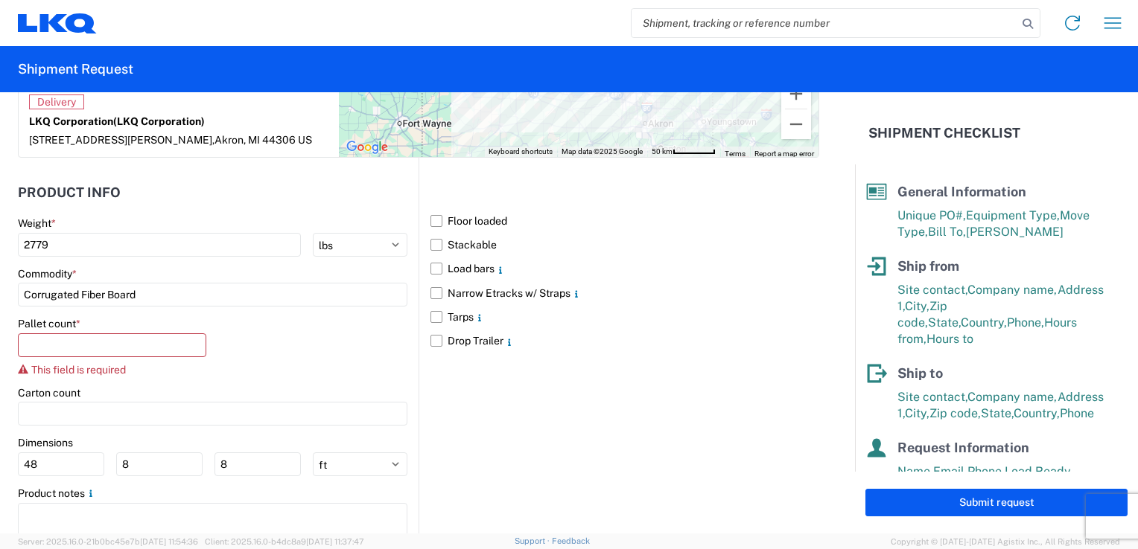
scroll to position [1359, 0]
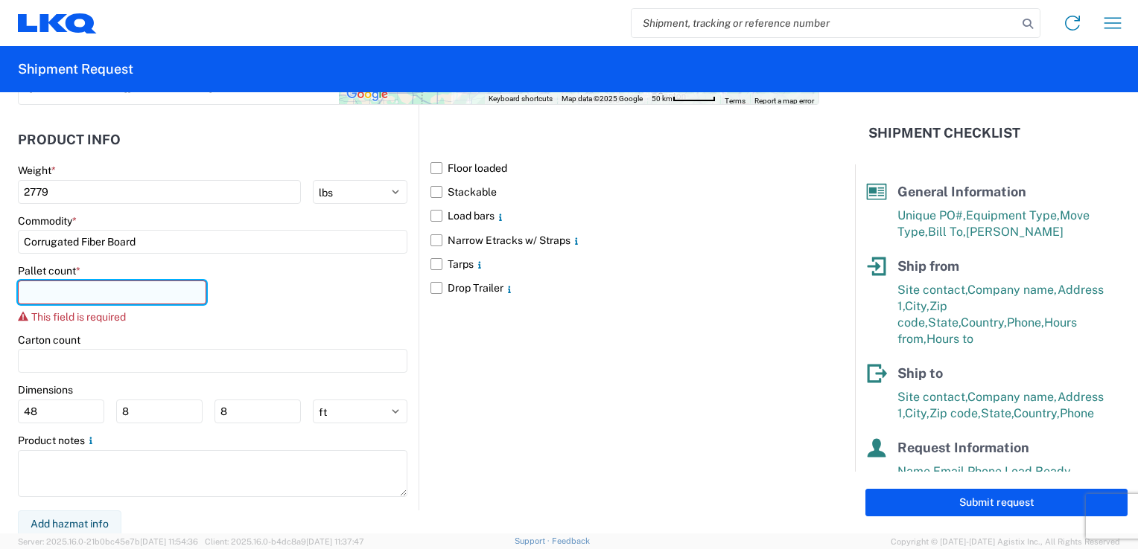
click at [80, 286] on input "number" at bounding box center [112, 293] width 188 height 24
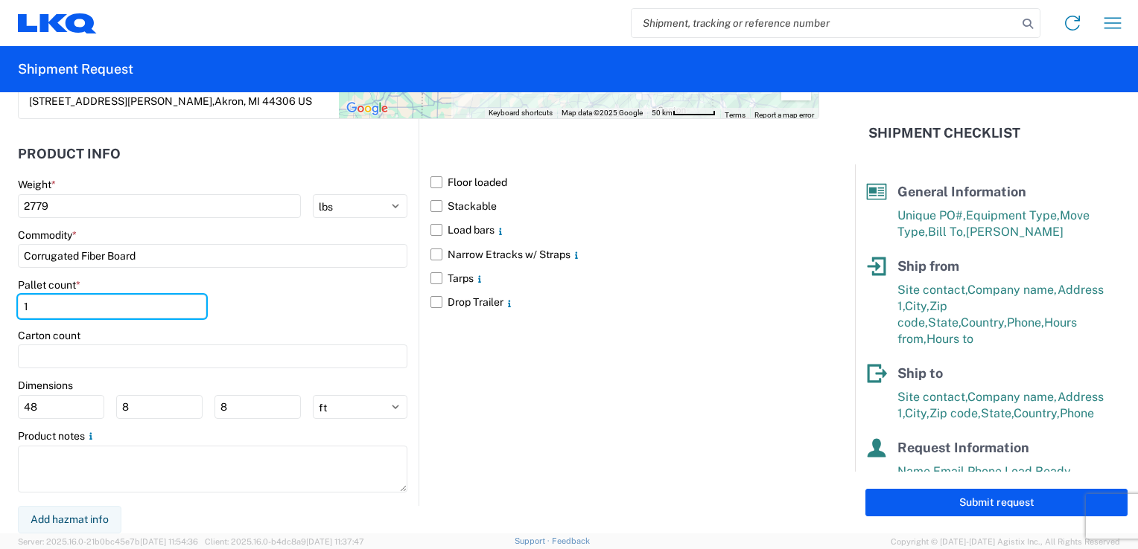
scroll to position [1340, 0]
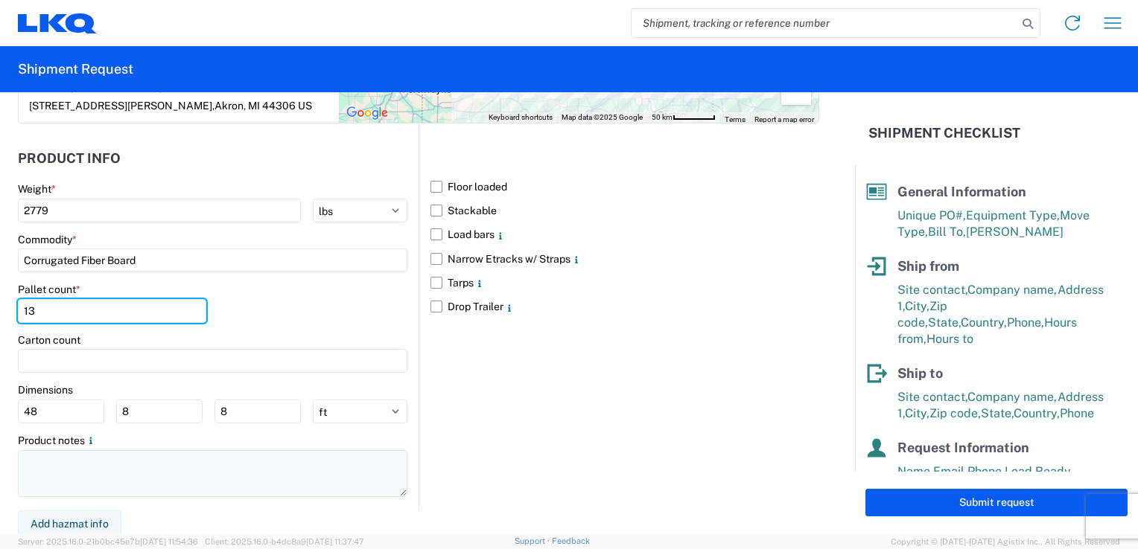
type input "13"
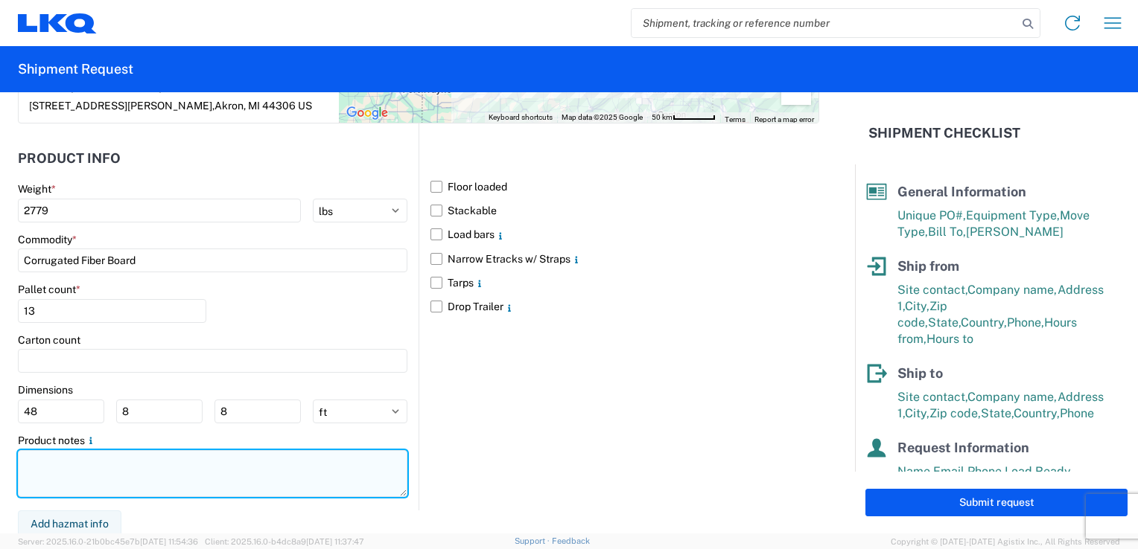
click at [67, 465] on textarea at bounding box center [212, 473] width 389 height 47
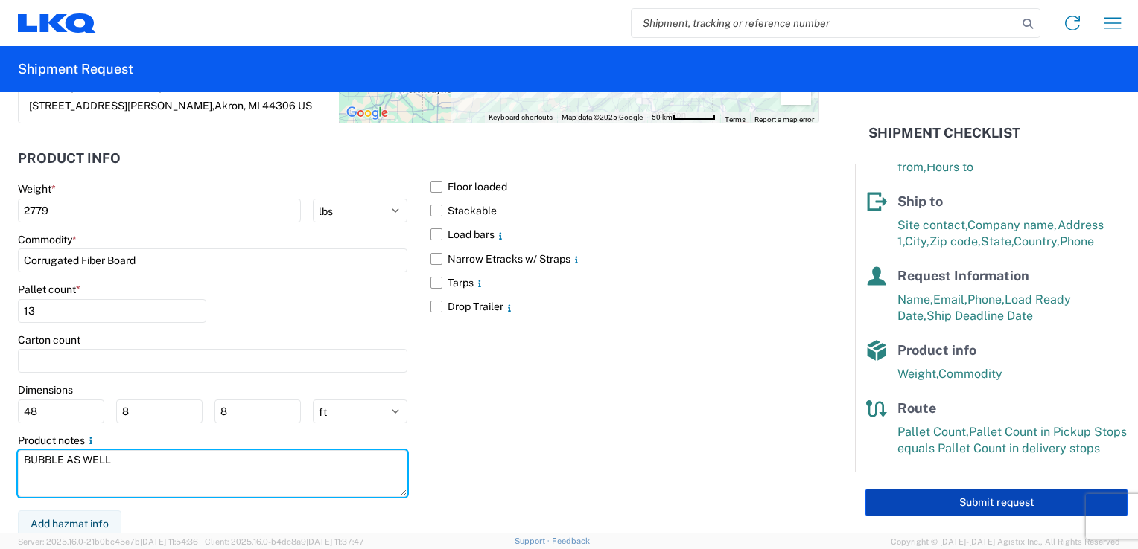
type textarea "BUBBLE AS WELL"
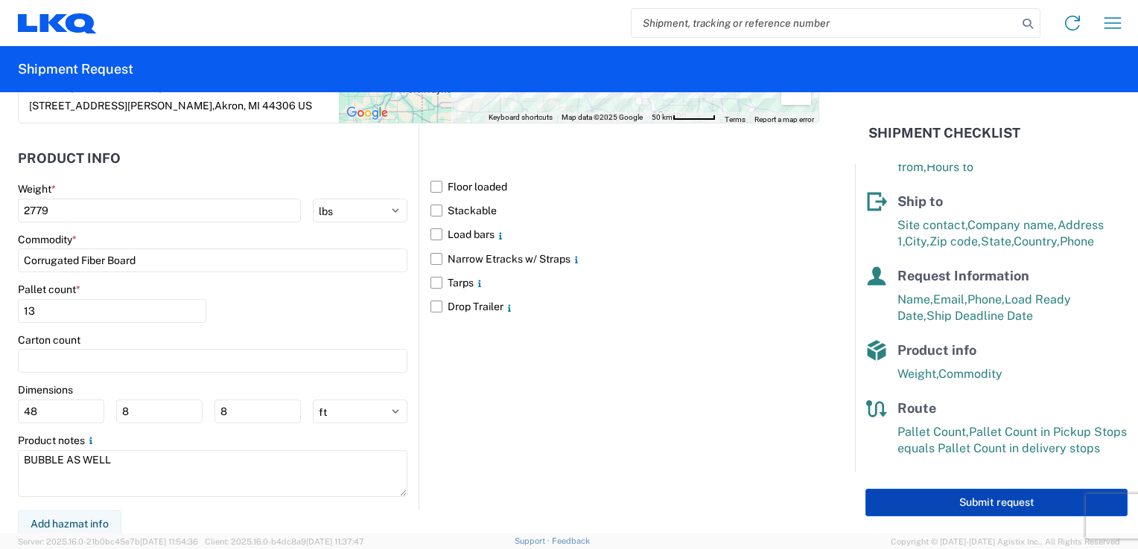
click at [918, 496] on button "Submit request" at bounding box center [996, 503] width 262 height 28
select select "US"
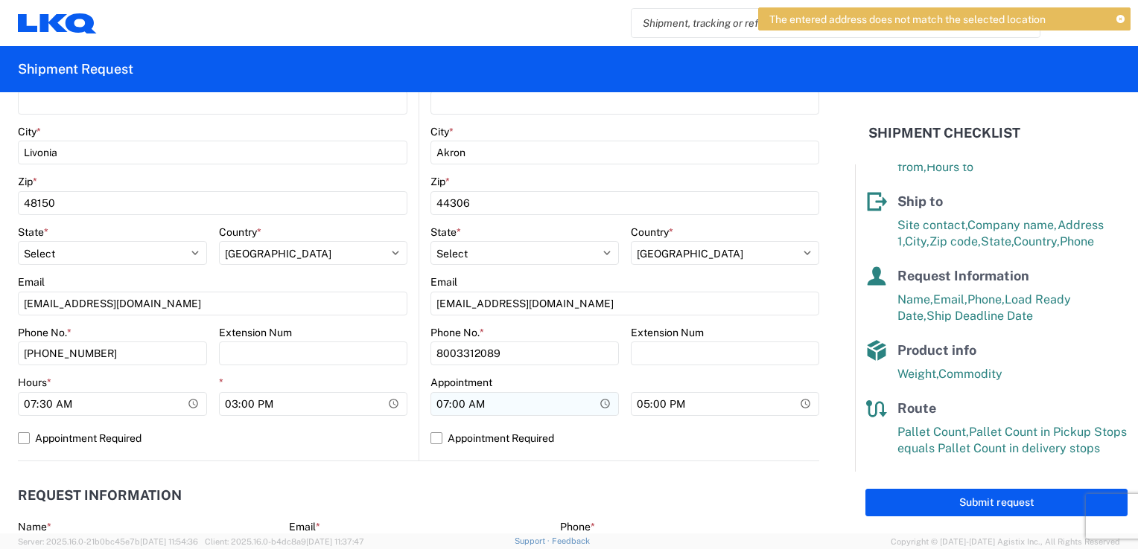
scroll to position [447, 0]
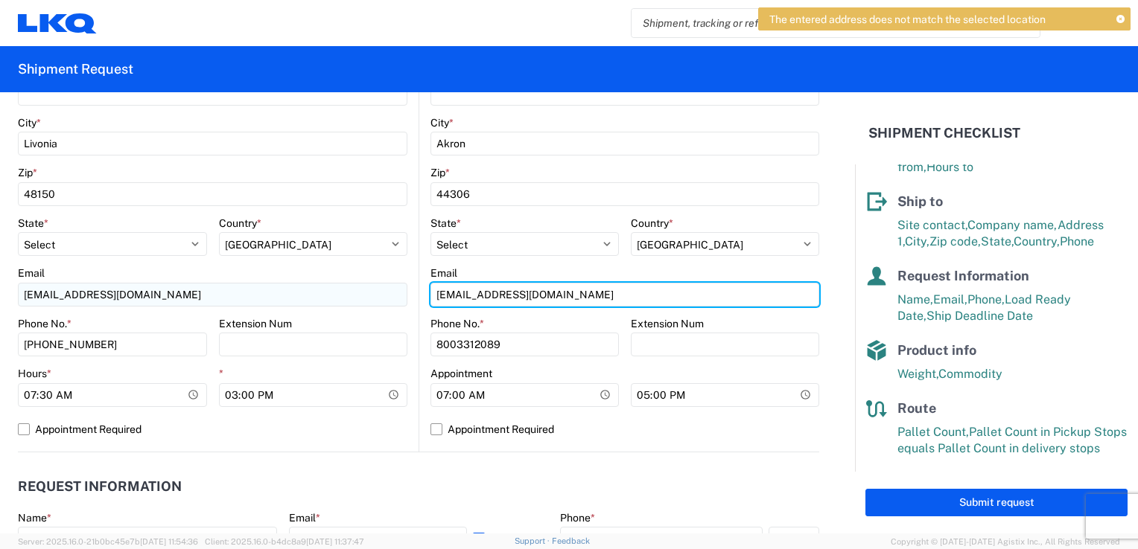
drag, startPoint x: 600, startPoint y: 294, endPoint x: 343, endPoint y: 284, distance: 257.0
click at [343, 284] on div "Ship from Location Site contact * [PERSON_NAME] Company * Victory Packaging Add…" at bounding box center [418, 129] width 801 height 647
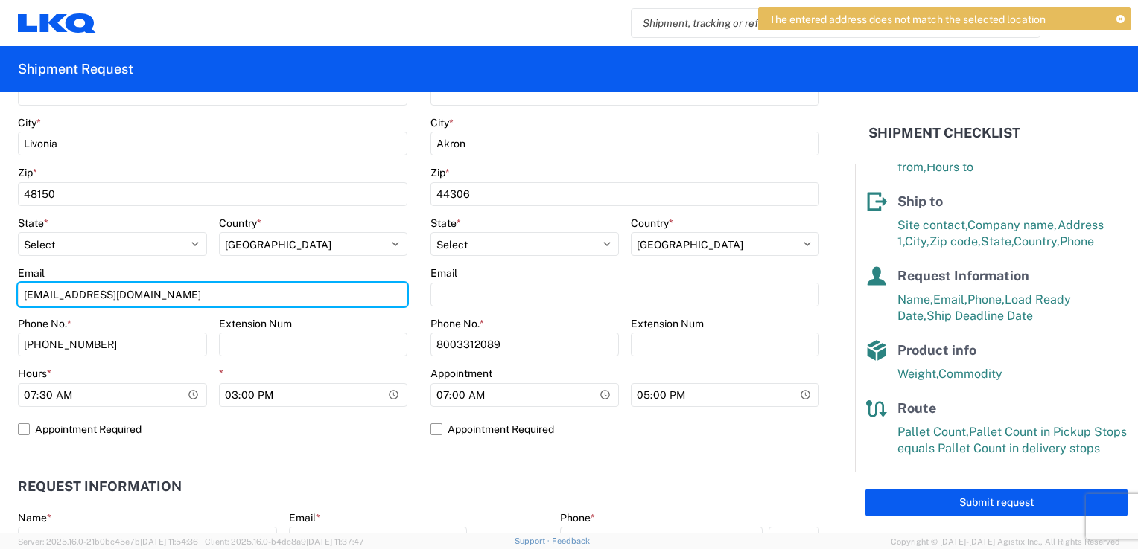
drag, startPoint x: 256, startPoint y: 289, endPoint x: 43, endPoint y: 272, distance: 213.6
click at [0, 255] on html "The entered address does not match the selected location Home Shipment request …" at bounding box center [569, 274] width 1138 height 549
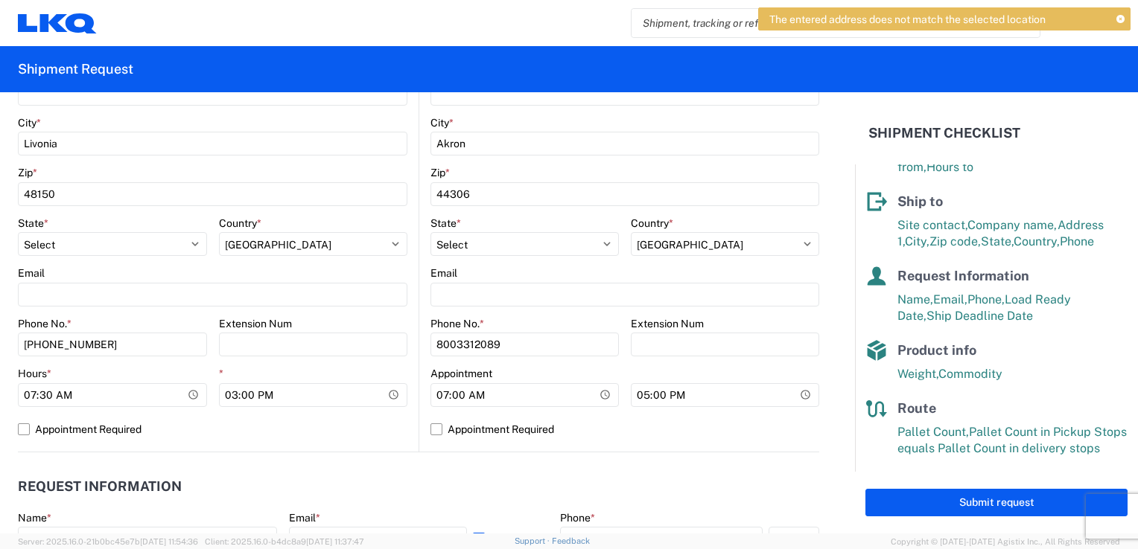
click at [284, 174] on div "Zip *" at bounding box center [212, 172] width 389 height 13
click at [552, 247] on select "Select [US_STATE] [US_STATE] [US_STATE] [US_STATE] Armed Forces Americas Armed …" at bounding box center [524, 244] width 188 height 24
select select "OH"
click at [430, 232] on select "Select [US_STATE] [US_STATE] [US_STATE] [US_STATE] Armed Forces Americas Armed …" at bounding box center [524, 244] width 188 height 24
click at [558, 225] on div "State *" at bounding box center [524, 223] width 188 height 13
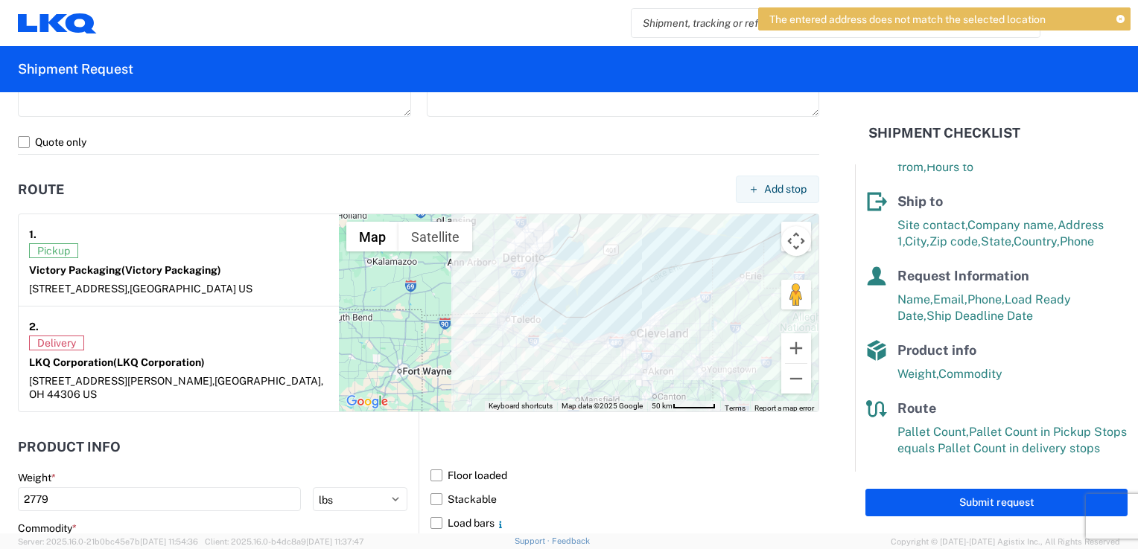
scroll to position [1042, 0]
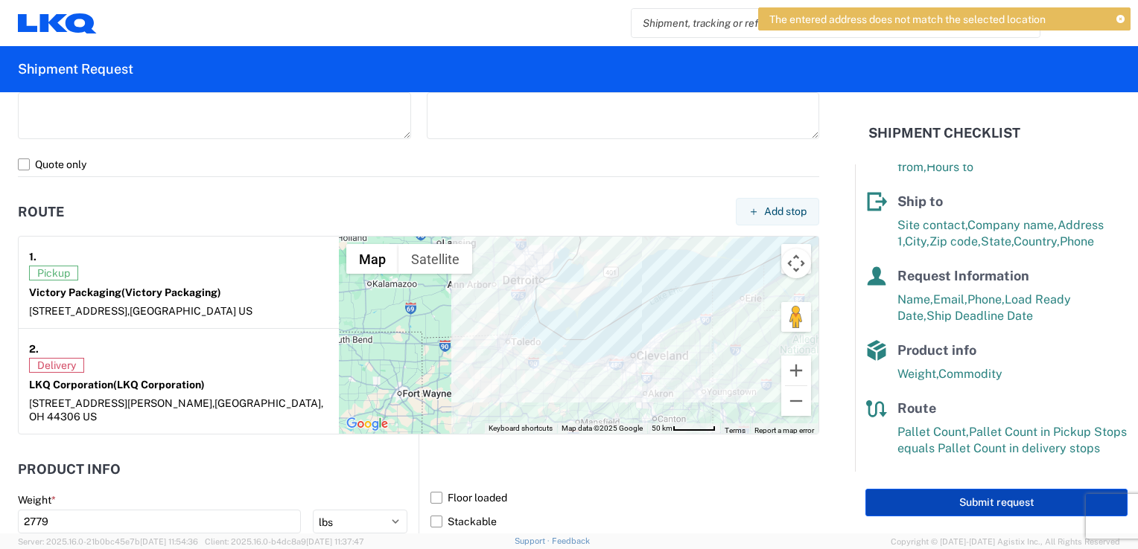
click at [970, 507] on button "Submit request" at bounding box center [996, 503] width 262 height 28
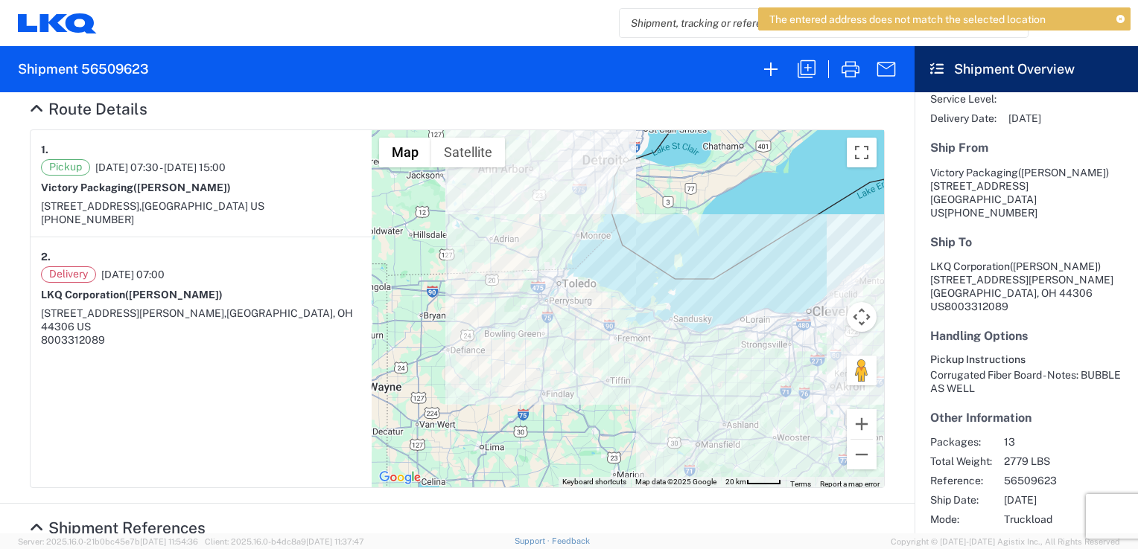
scroll to position [164, 0]
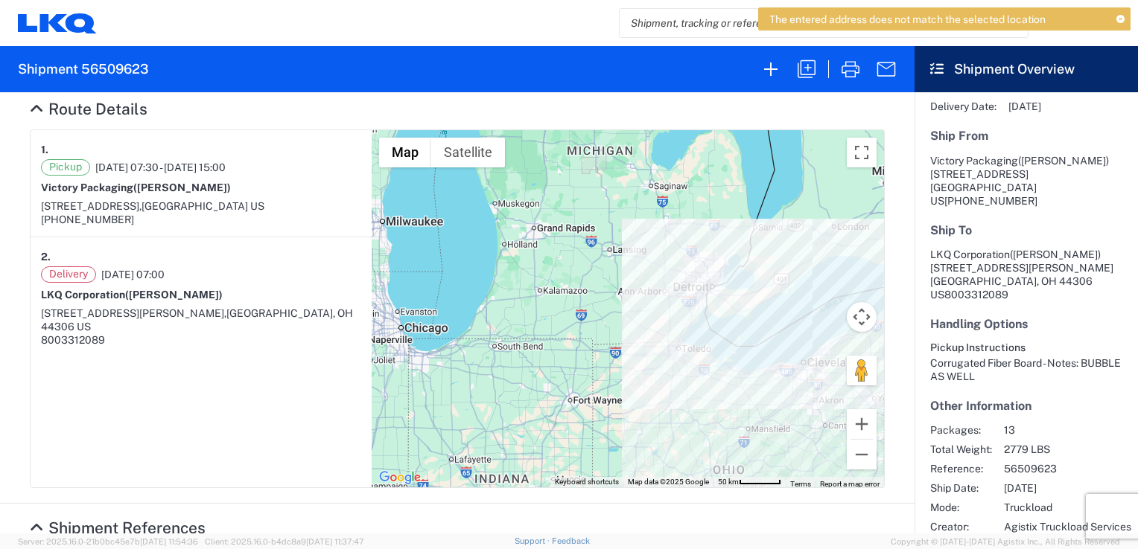
click at [746, 111] on h4 "Route Details" at bounding box center [457, 109] width 855 height 19
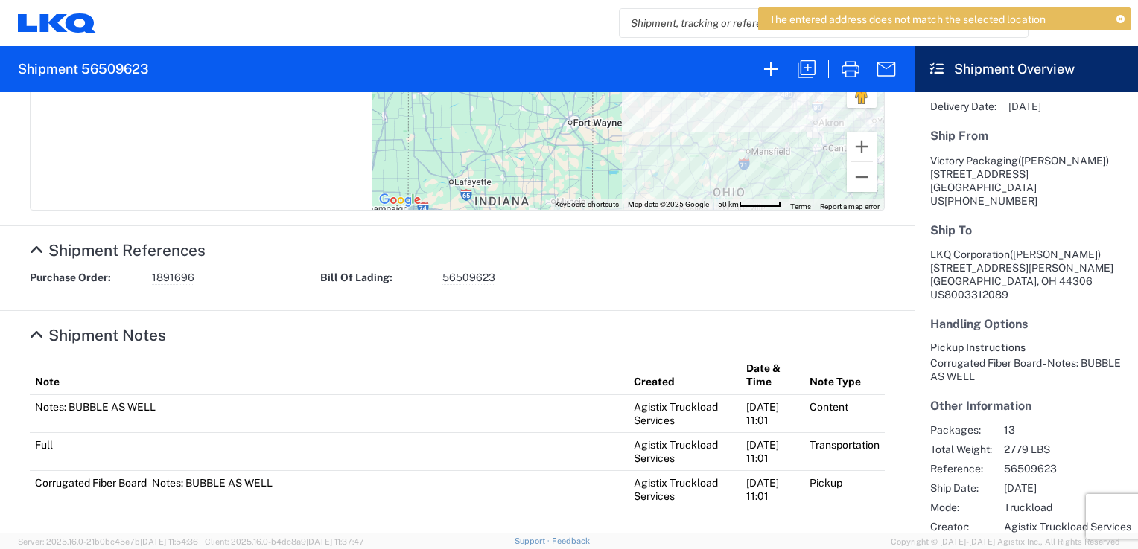
scroll to position [447, 0]
